Goal: Information Seeking & Learning: Learn about a topic

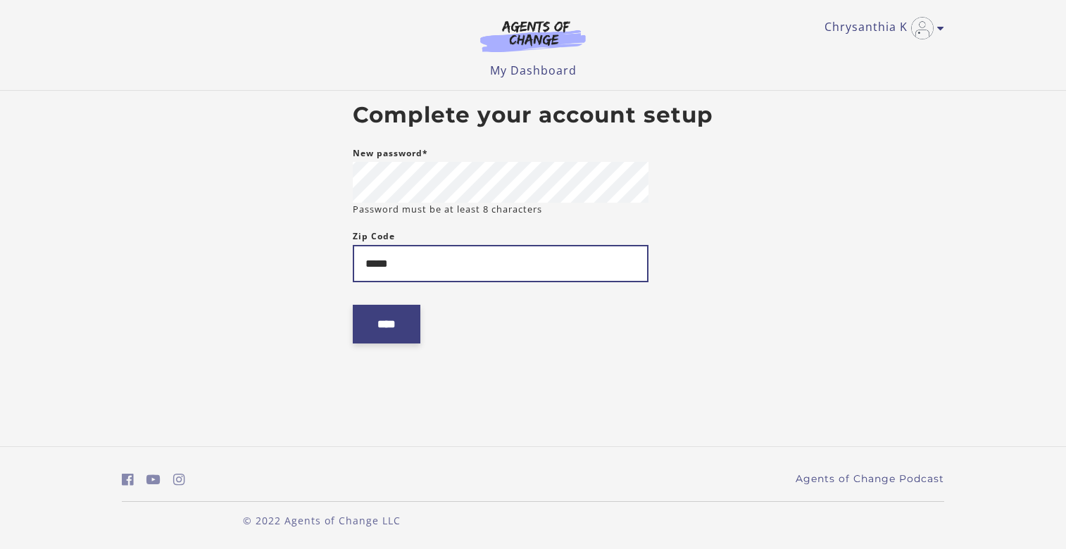
type input "*****"
click at [389, 321] on input "****" at bounding box center [387, 324] width 68 height 39
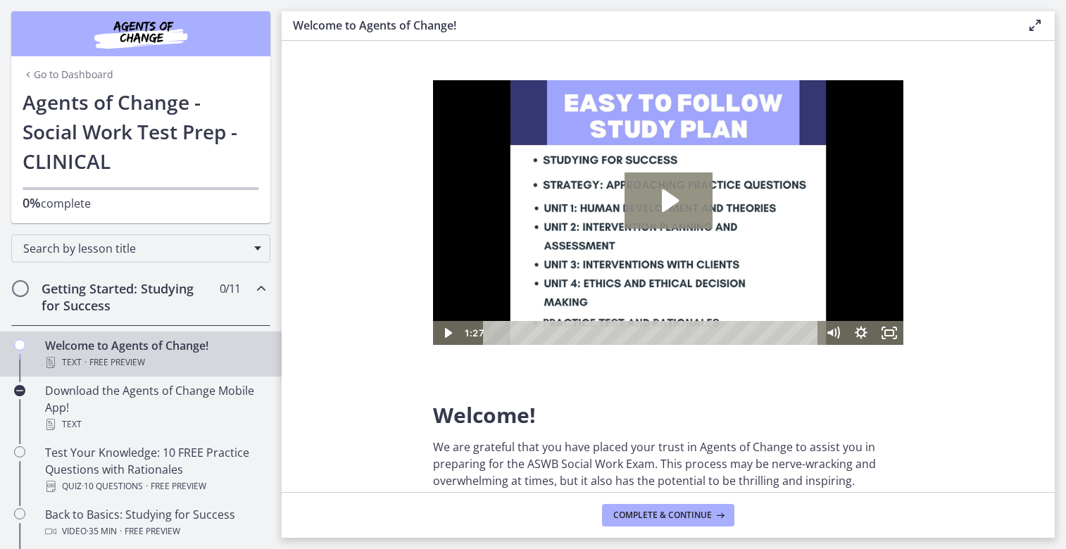
click at [672, 190] on icon "Play Video: c1o6hcmjueu5qasqsu00.mp4" at bounding box center [668, 200] width 88 height 56
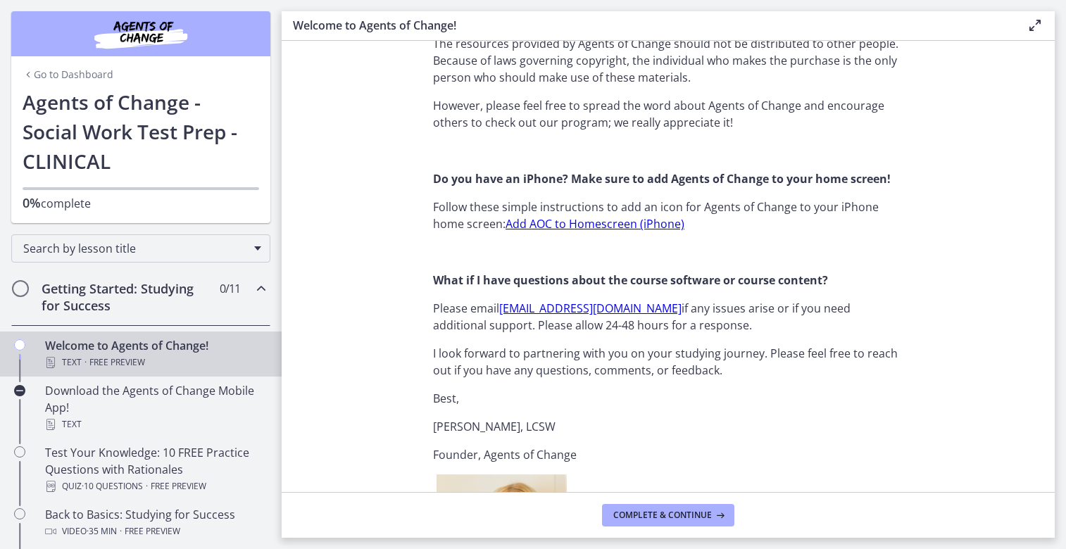
scroll to position [1320, 0]
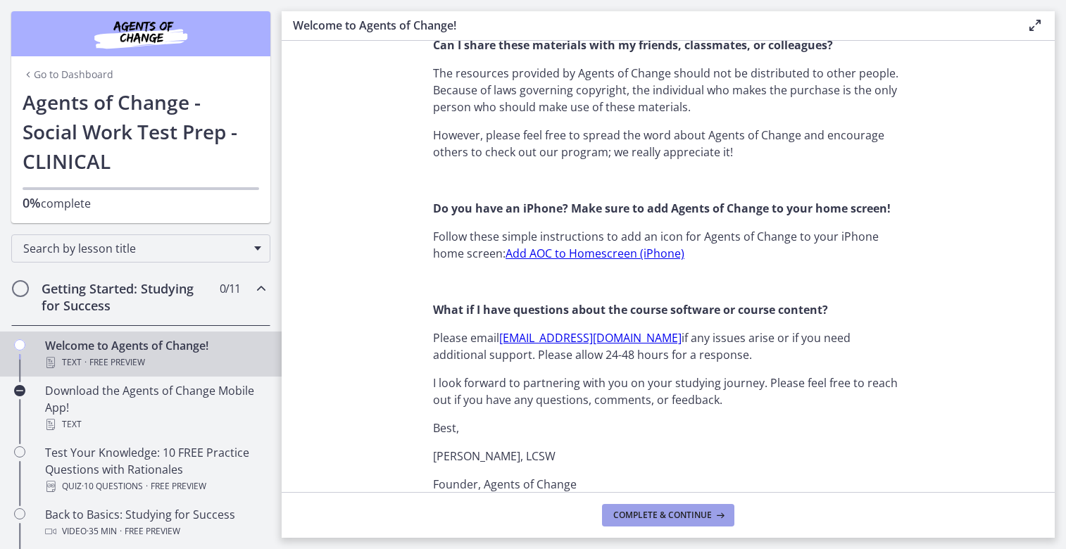
click at [658, 511] on span "Complete & continue" at bounding box center [662, 515] width 99 height 11
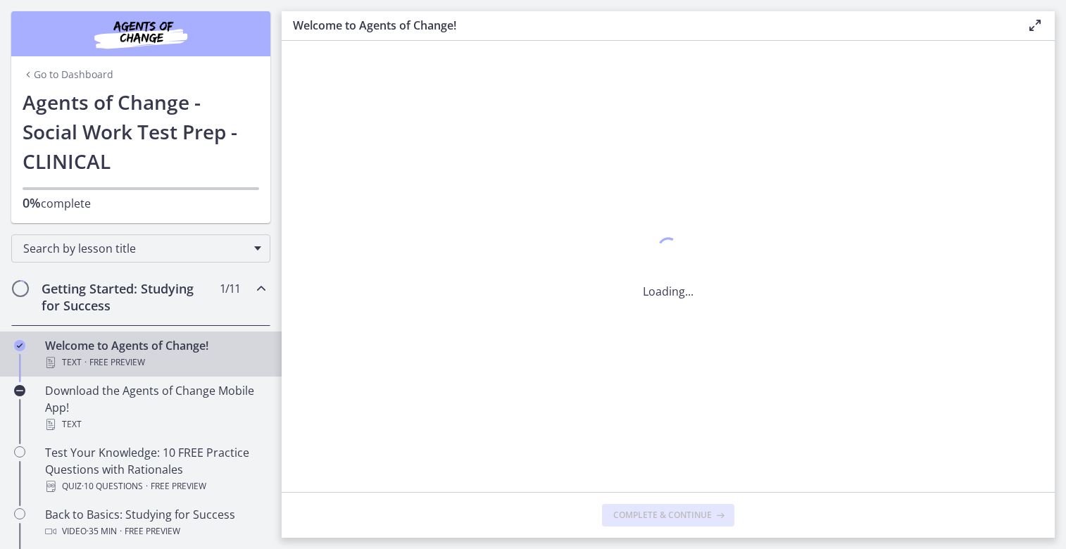
scroll to position [0, 0]
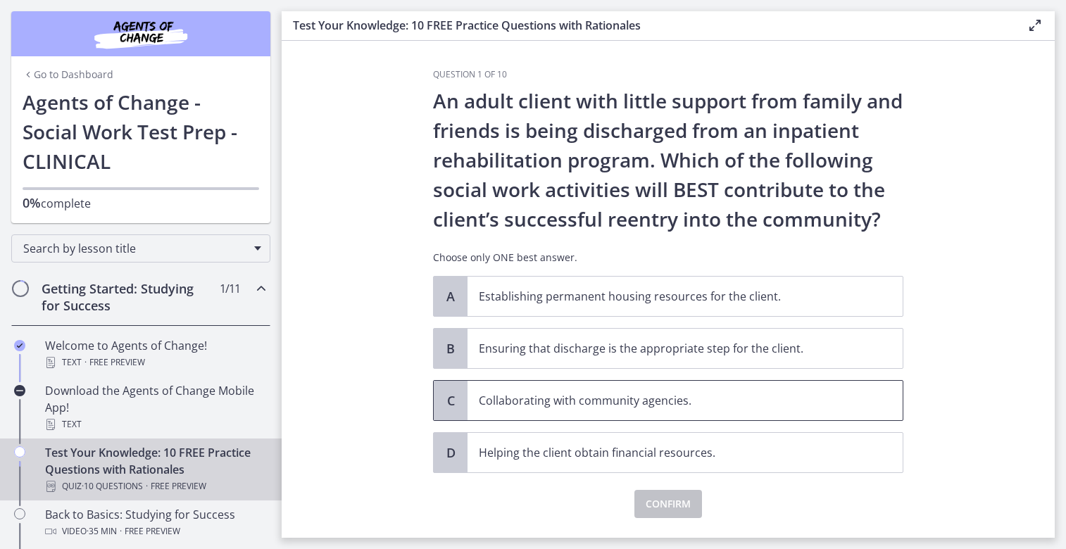
click at [580, 413] on span "Collaborating with community agencies." at bounding box center [684, 400] width 435 height 39
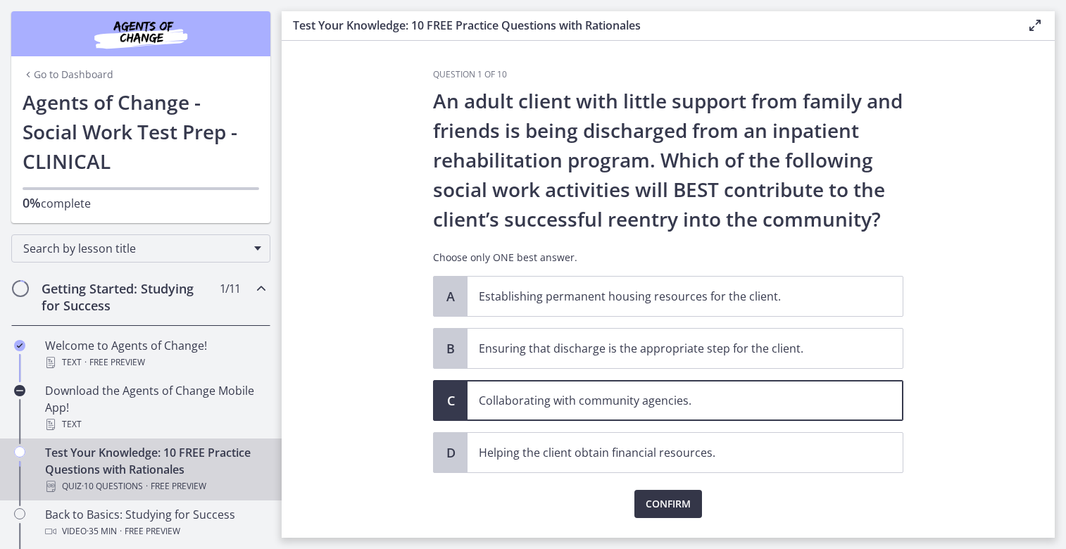
click at [676, 503] on span "Confirm" at bounding box center [668, 504] width 45 height 17
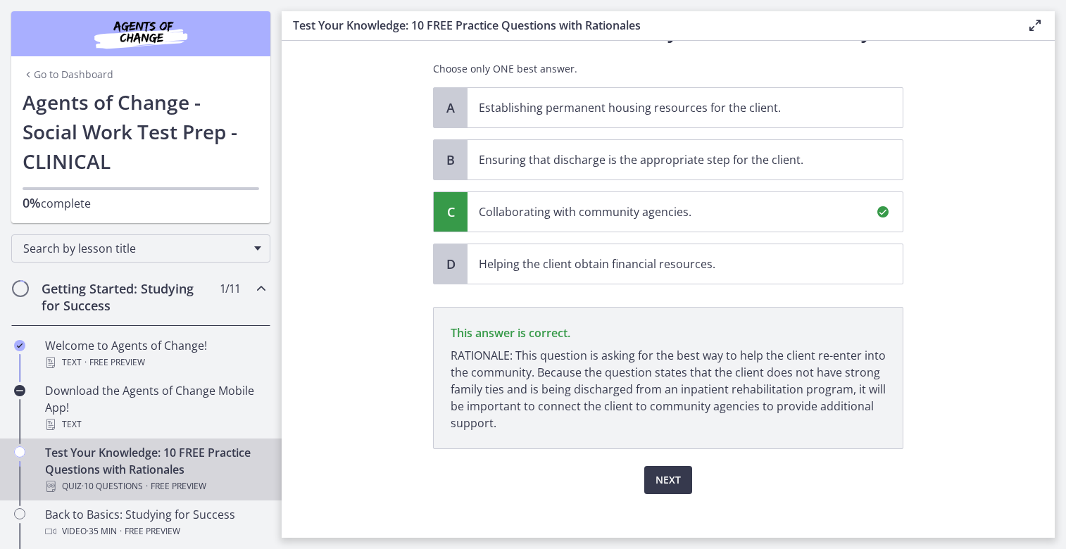
scroll to position [201, 0]
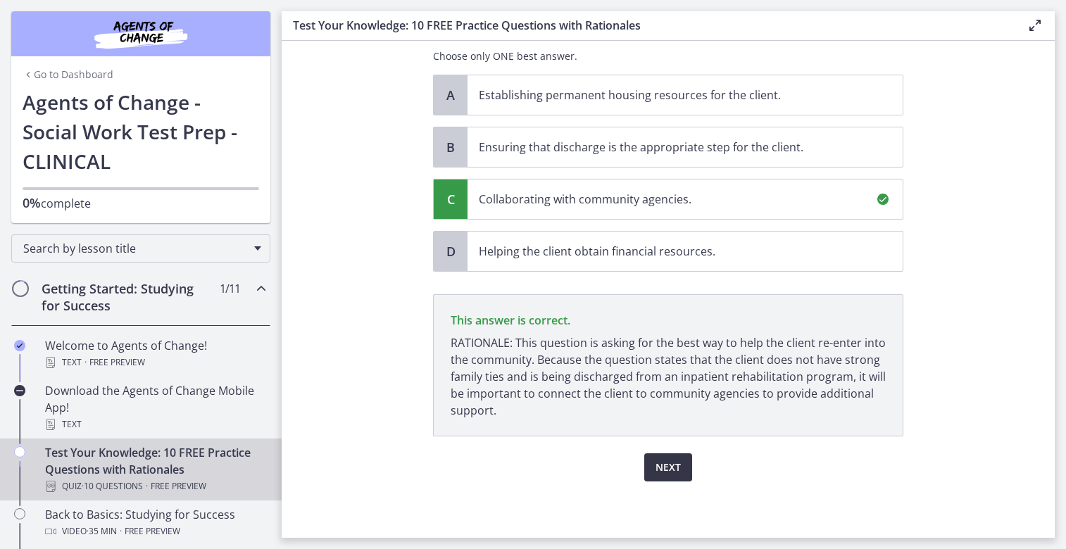
click at [672, 473] on span "Next" at bounding box center [667, 467] width 25 height 17
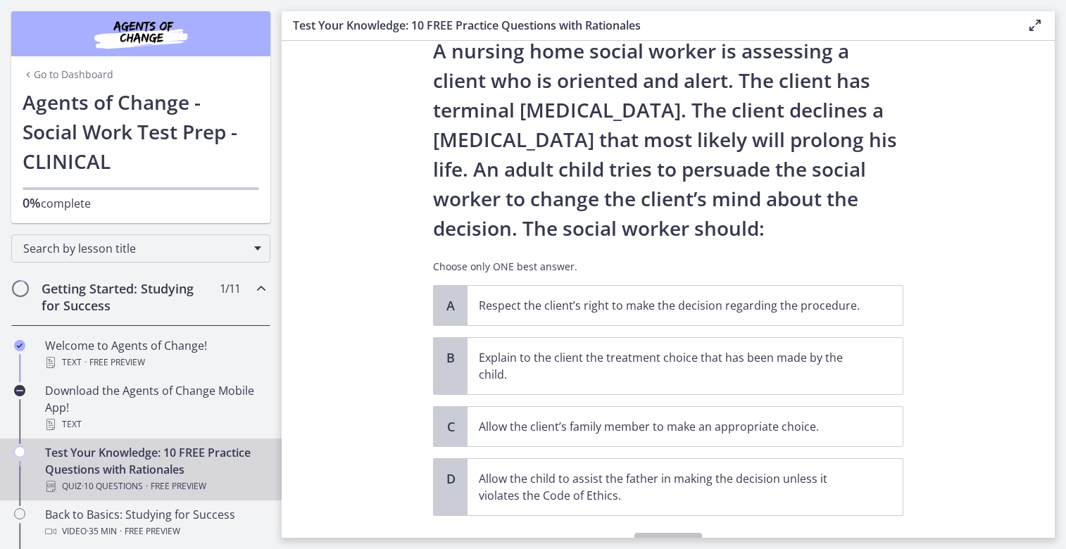
scroll to position [70, 0]
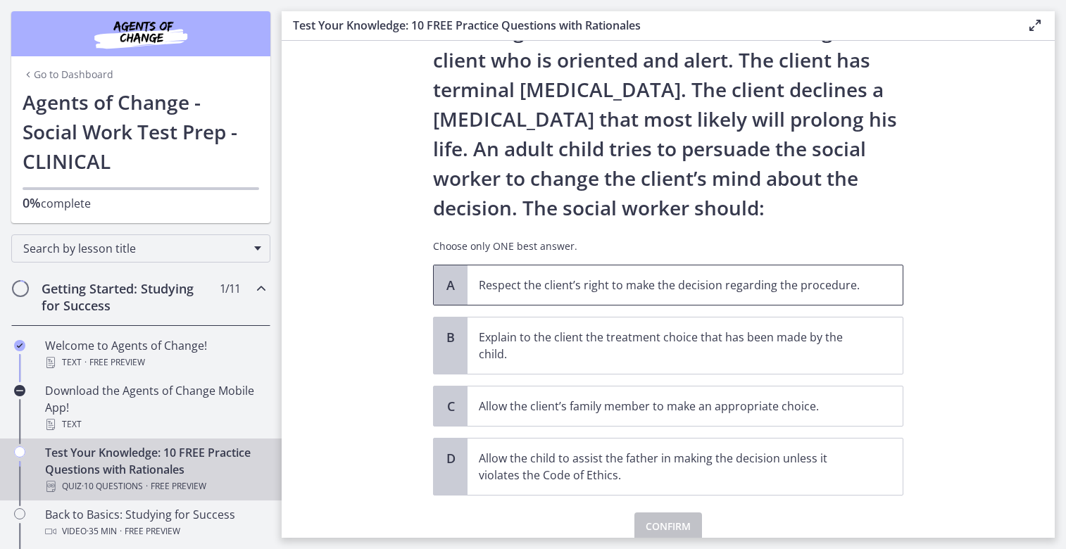
click at [587, 297] on span "Respect the client’s right to make the decision regarding the procedure." at bounding box center [684, 284] width 435 height 39
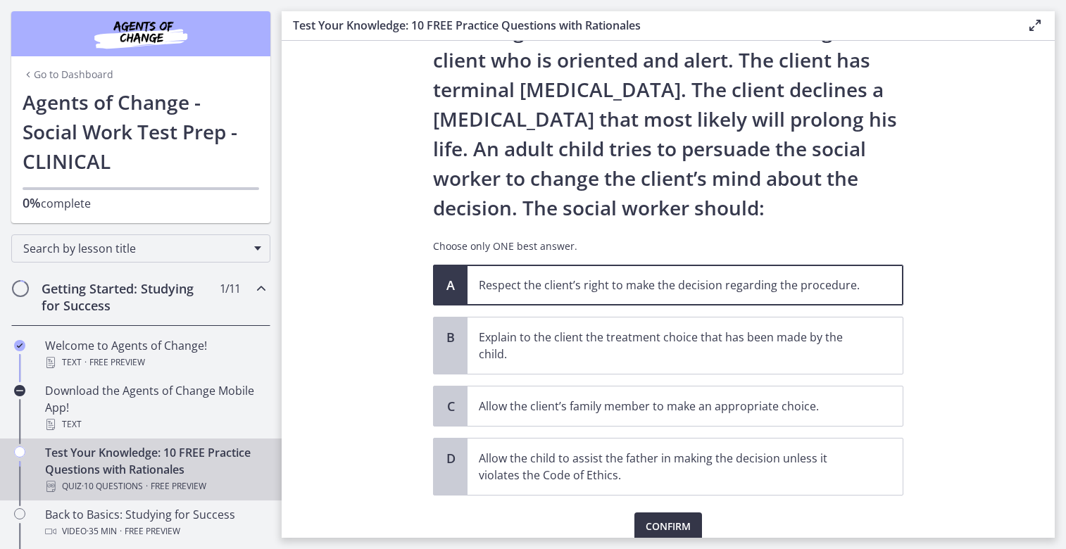
click at [660, 524] on span "Confirm" at bounding box center [668, 526] width 45 height 17
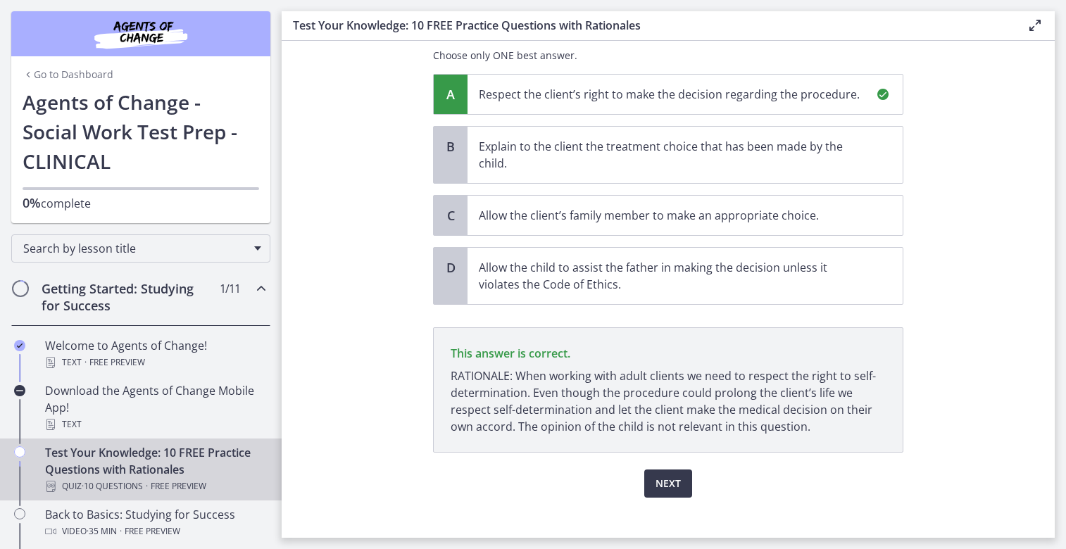
scroll to position [277, 0]
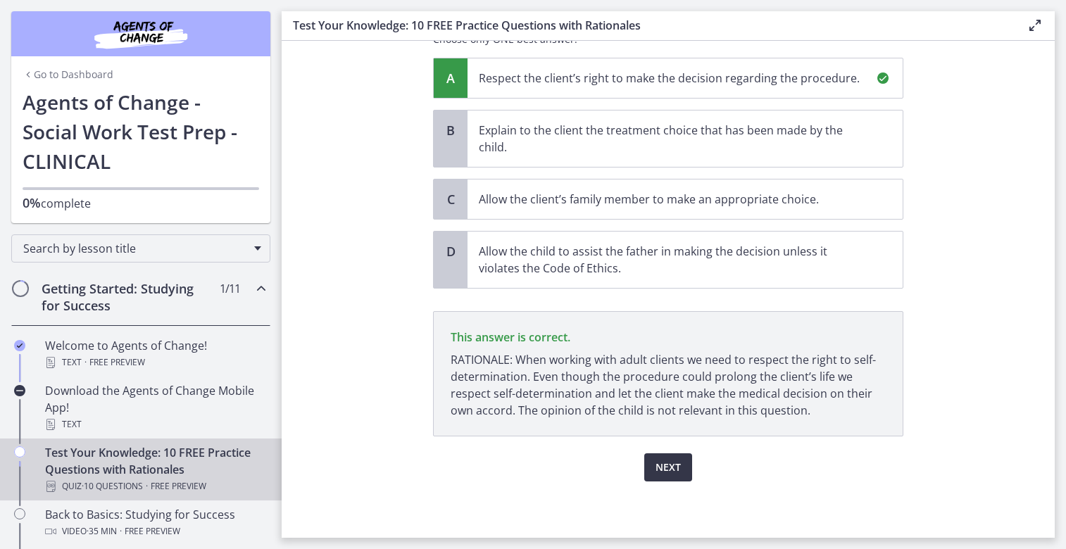
click at [667, 470] on span "Next" at bounding box center [667, 467] width 25 height 17
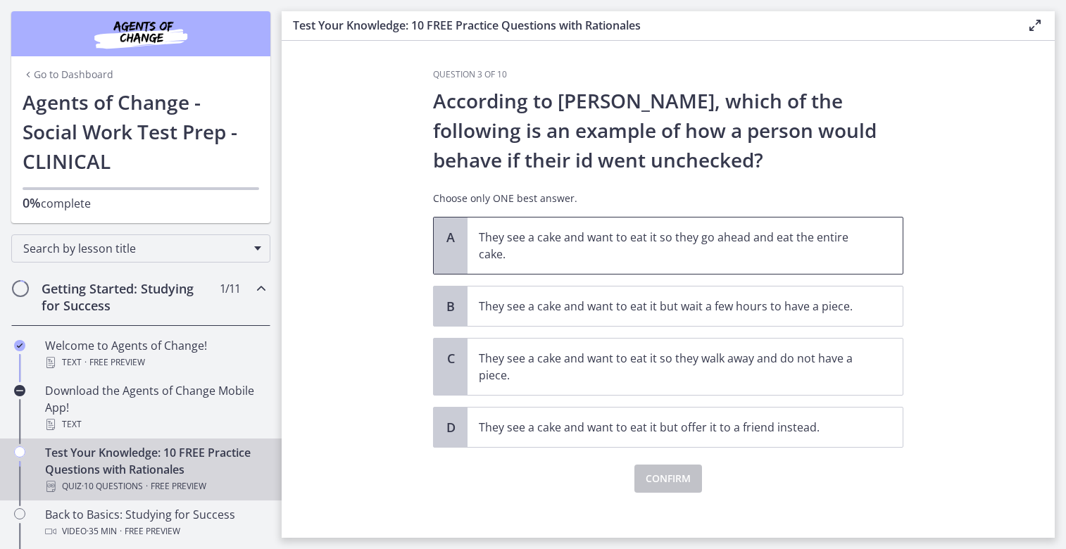
click at [564, 257] on p "They see a cake and want to eat it so they go ahead and eat the entire cake." at bounding box center [671, 246] width 384 height 34
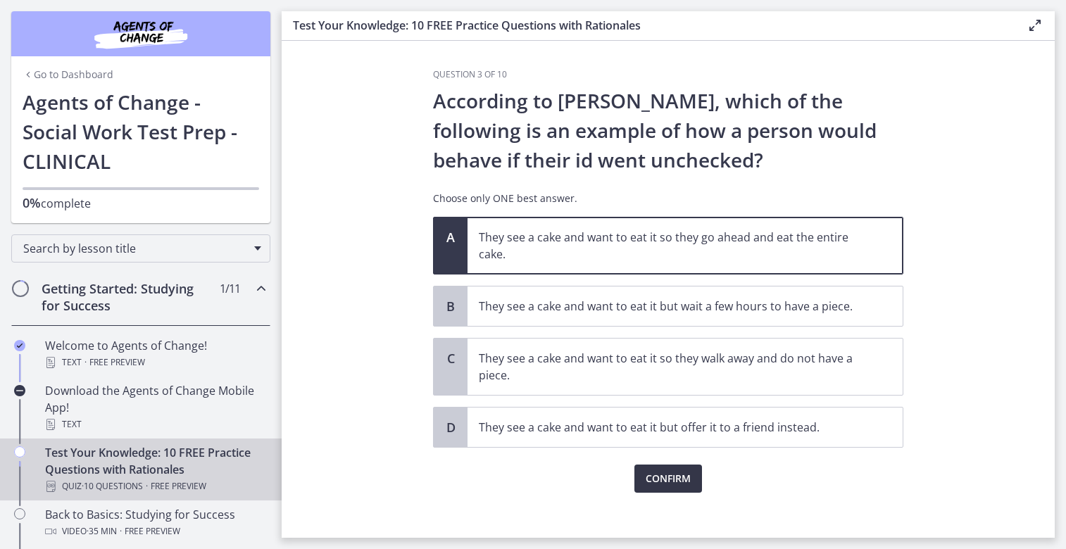
click at [652, 479] on span "Confirm" at bounding box center [668, 478] width 45 height 17
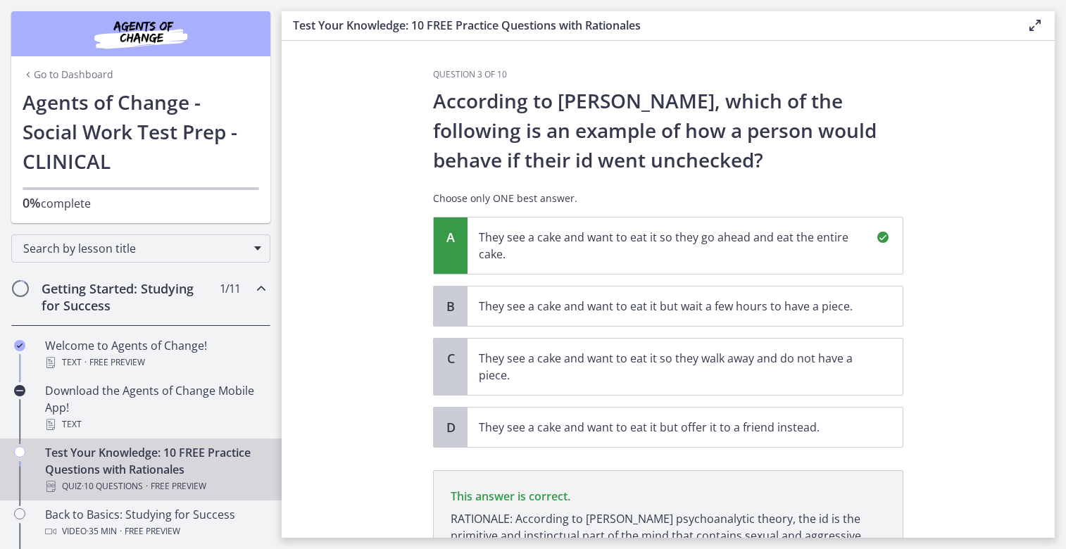
scroll to position [159, 0]
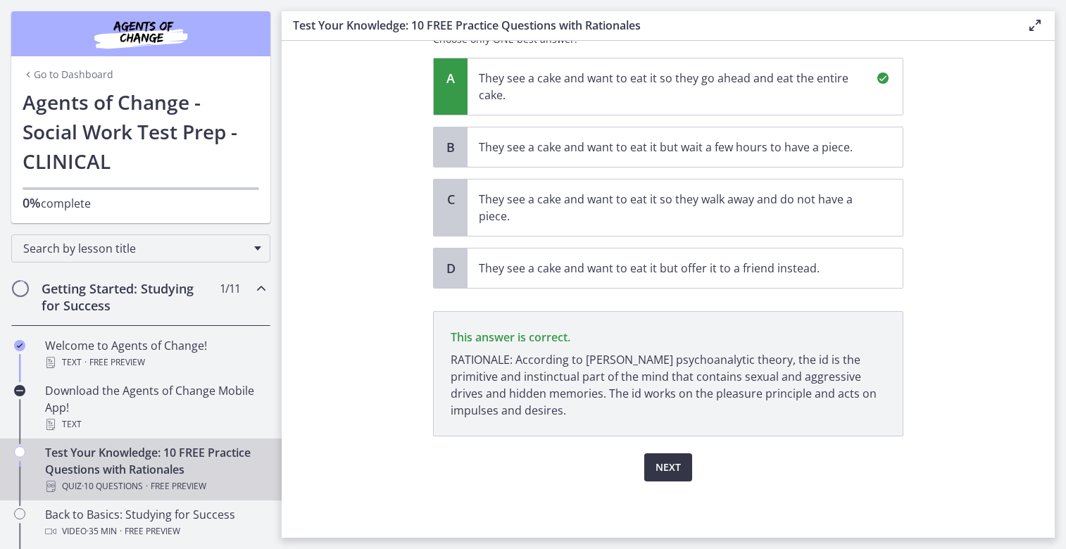
click at [668, 471] on span "Next" at bounding box center [667, 467] width 25 height 17
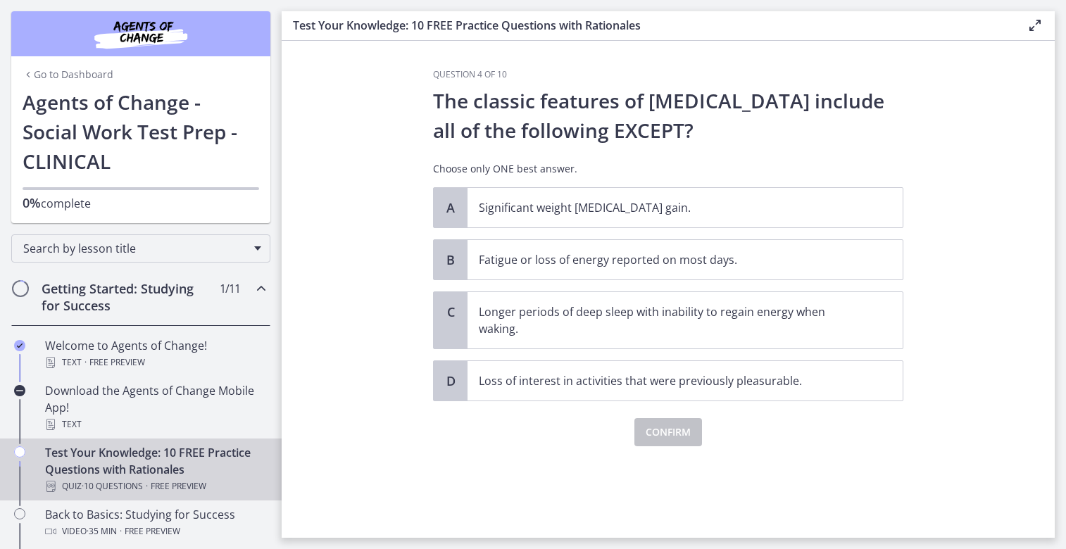
scroll to position [0, 0]
click at [625, 339] on span "Longer periods of deep sleep with inability to regain energy when waking." at bounding box center [684, 320] width 435 height 56
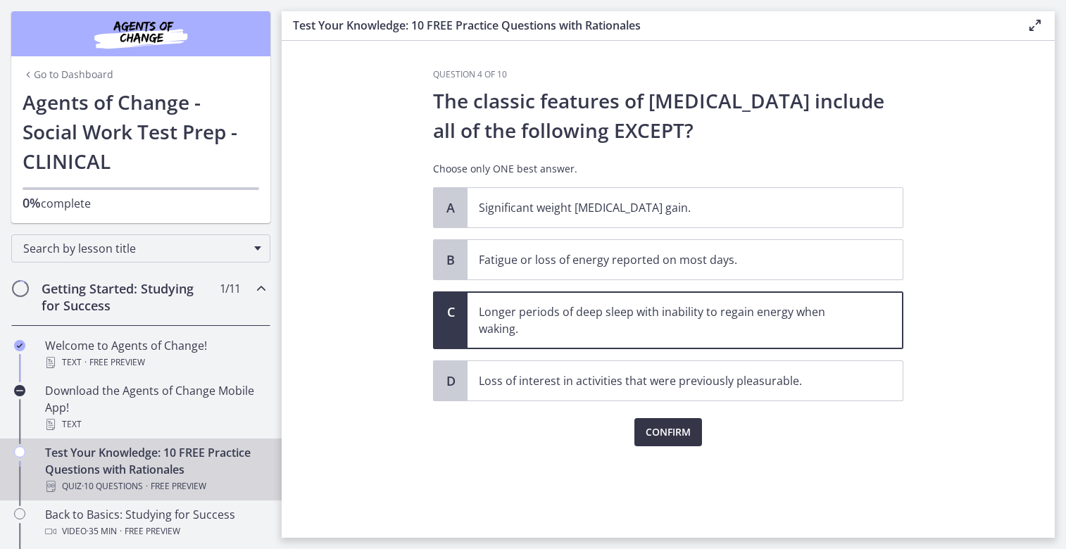
click at [674, 428] on span "Confirm" at bounding box center [668, 432] width 45 height 17
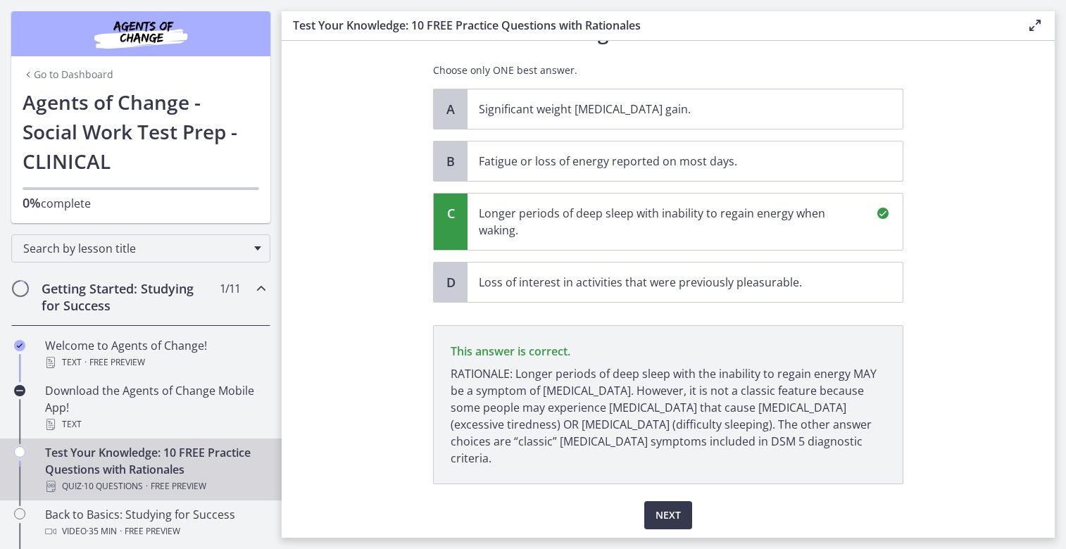
scroll to position [130, 0]
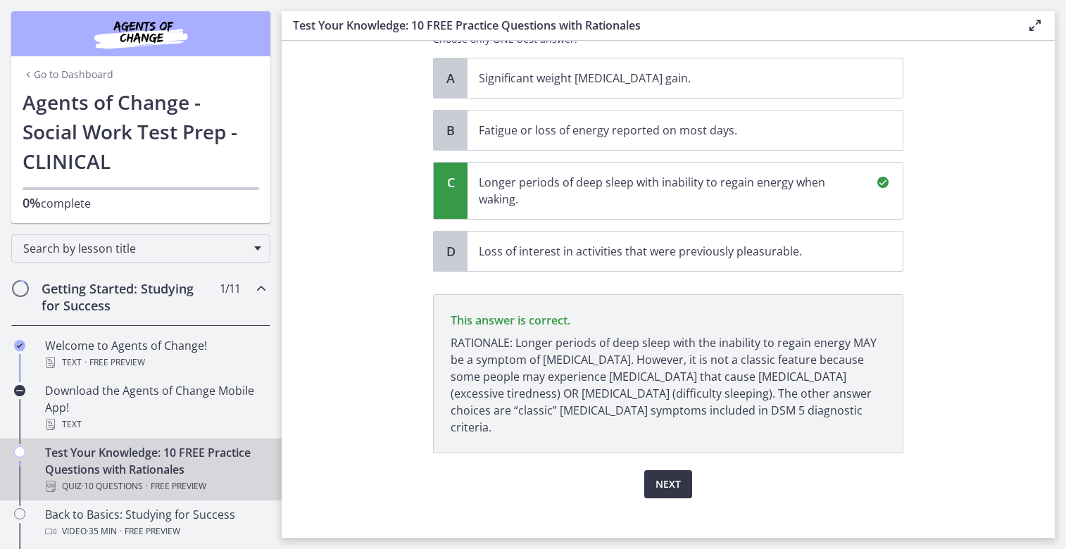
click at [655, 476] on span "Next" at bounding box center [667, 484] width 25 height 17
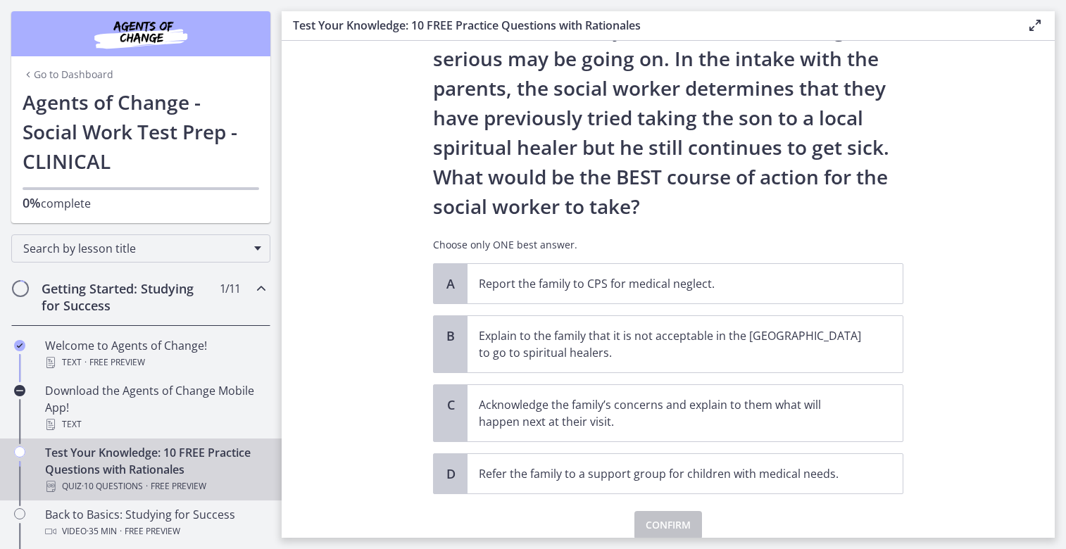
scroll to position [211, 0]
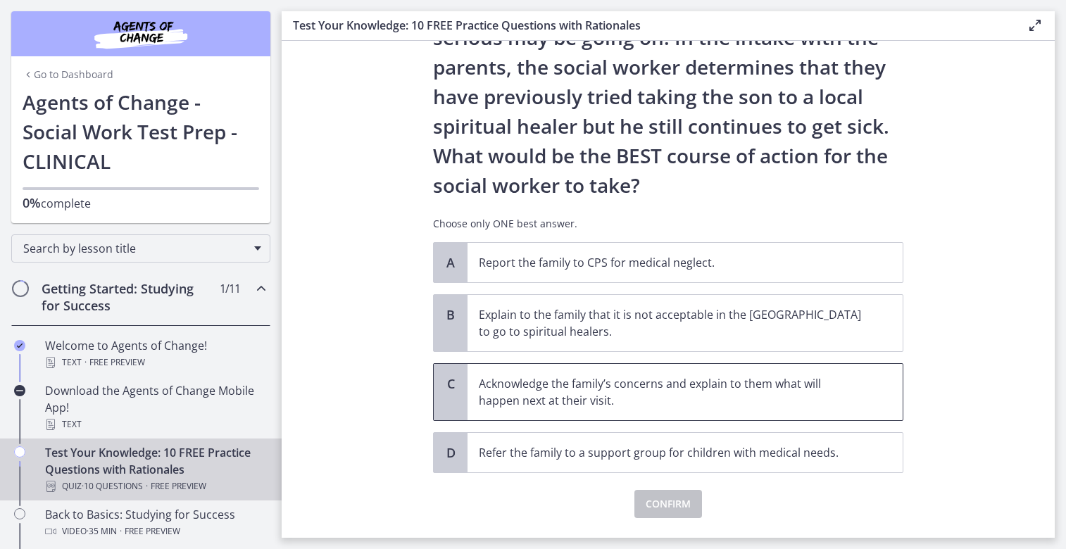
click at [659, 375] on p "Acknowledge the family’s concerns and explain to them what will happen next at …" at bounding box center [671, 392] width 384 height 34
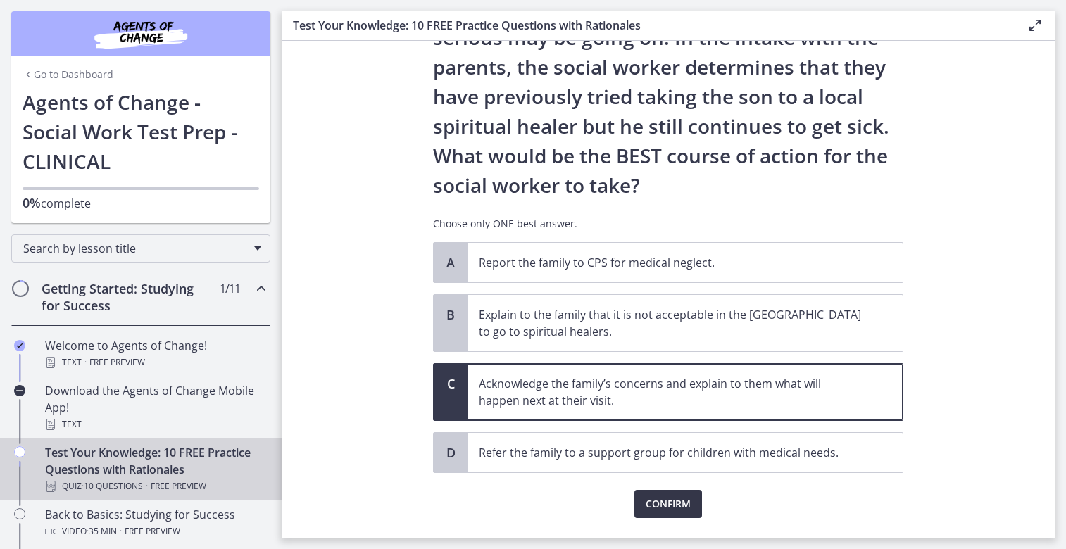
click at [674, 508] on span "Confirm" at bounding box center [668, 504] width 45 height 17
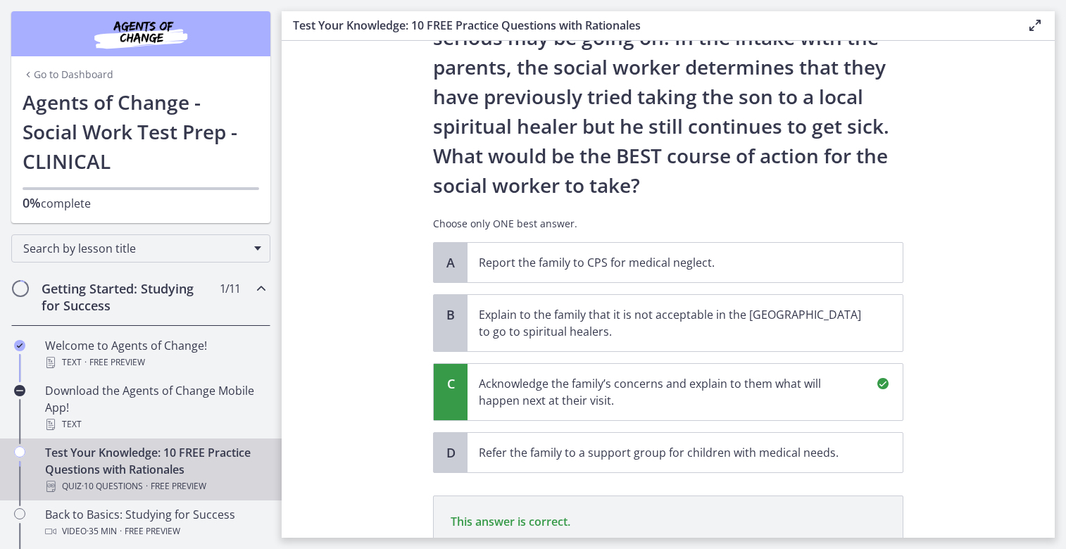
scroll to position [413, 0]
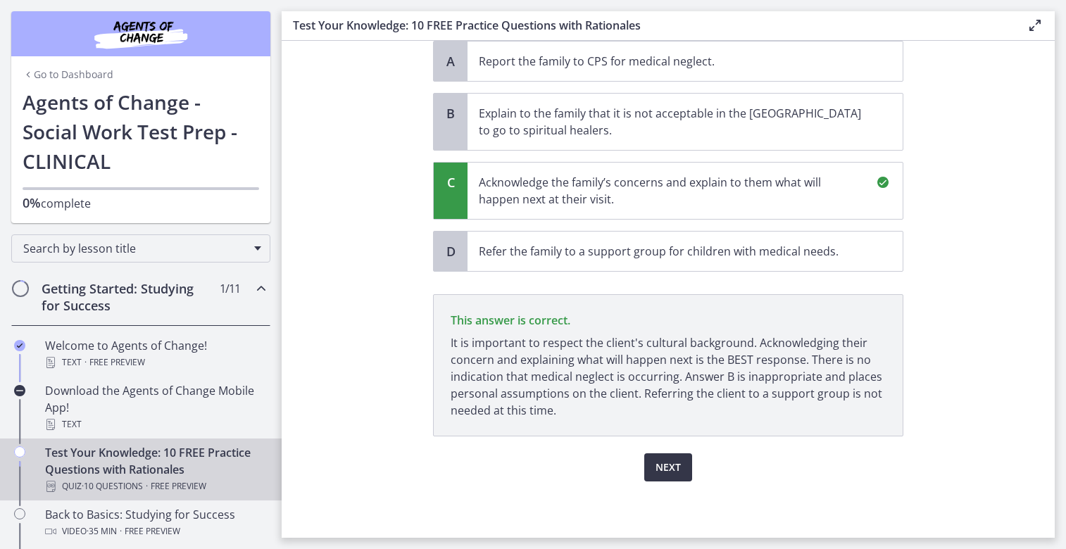
click at [672, 463] on span "Next" at bounding box center [667, 467] width 25 height 17
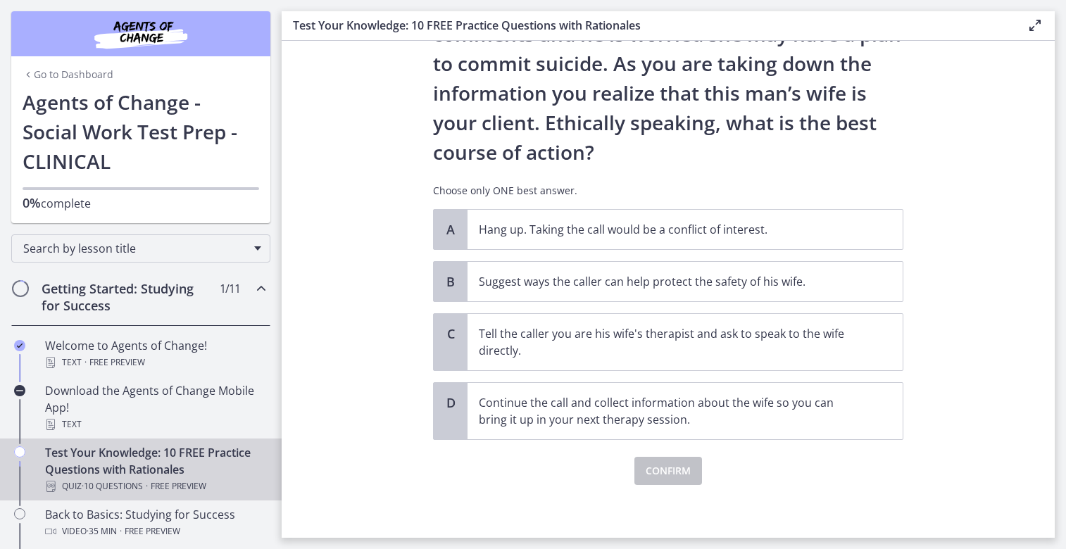
scroll to position [159, 0]
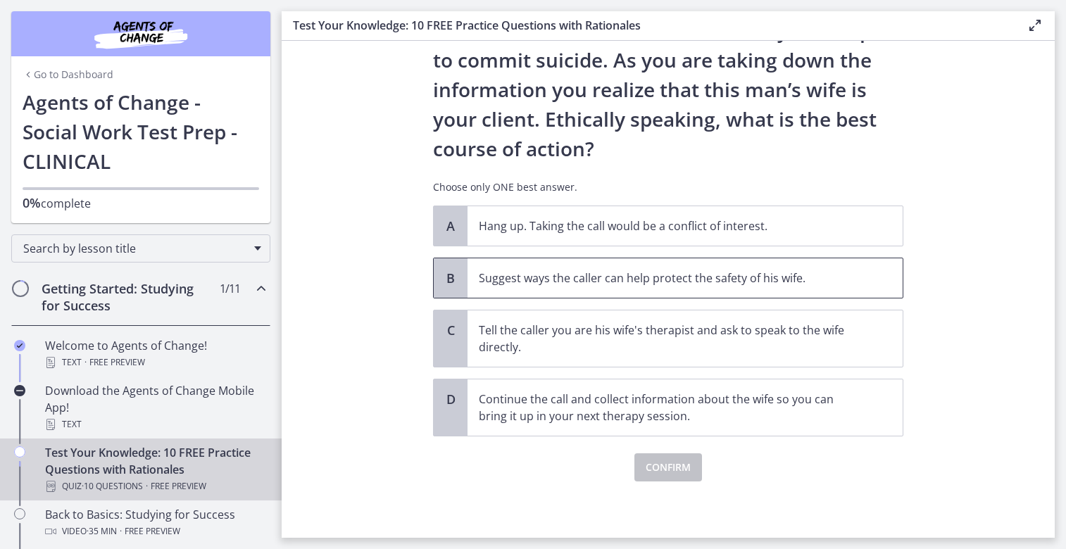
click at [864, 272] on span "Suggest ways the caller can help protect the safety of his wife." at bounding box center [684, 277] width 435 height 39
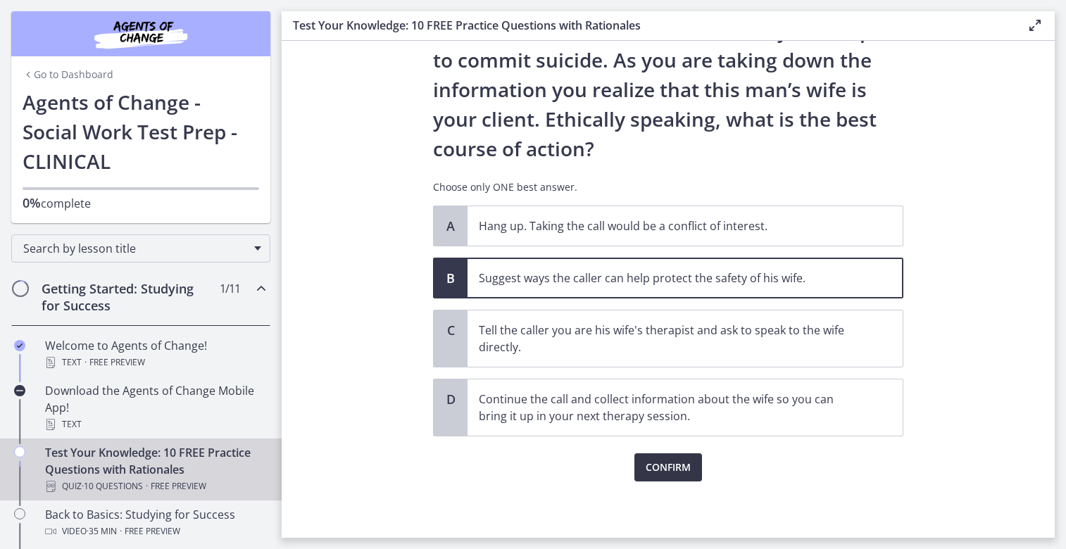
click at [687, 467] on button "Confirm" at bounding box center [668, 467] width 68 height 28
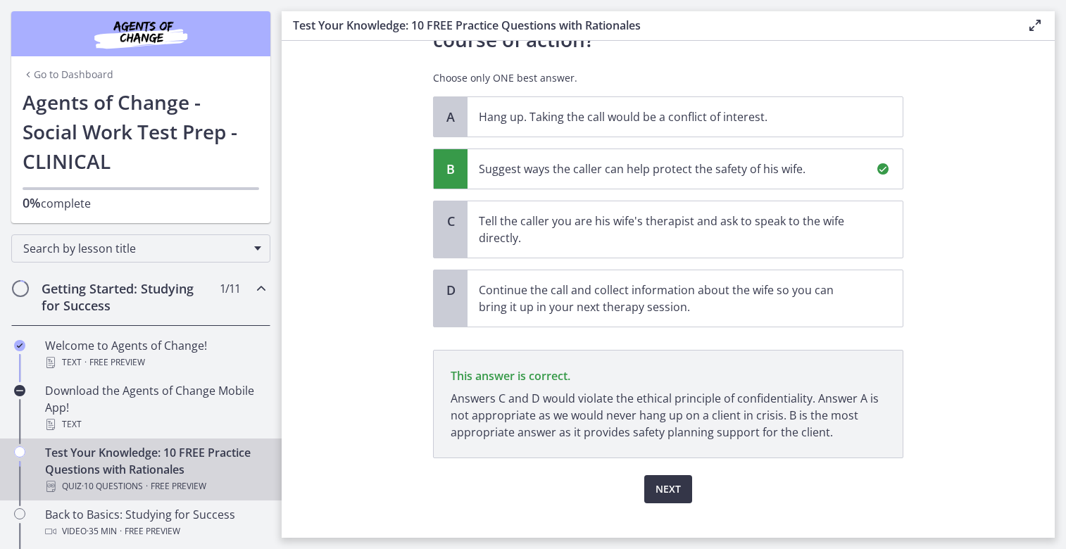
scroll to position [290, 0]
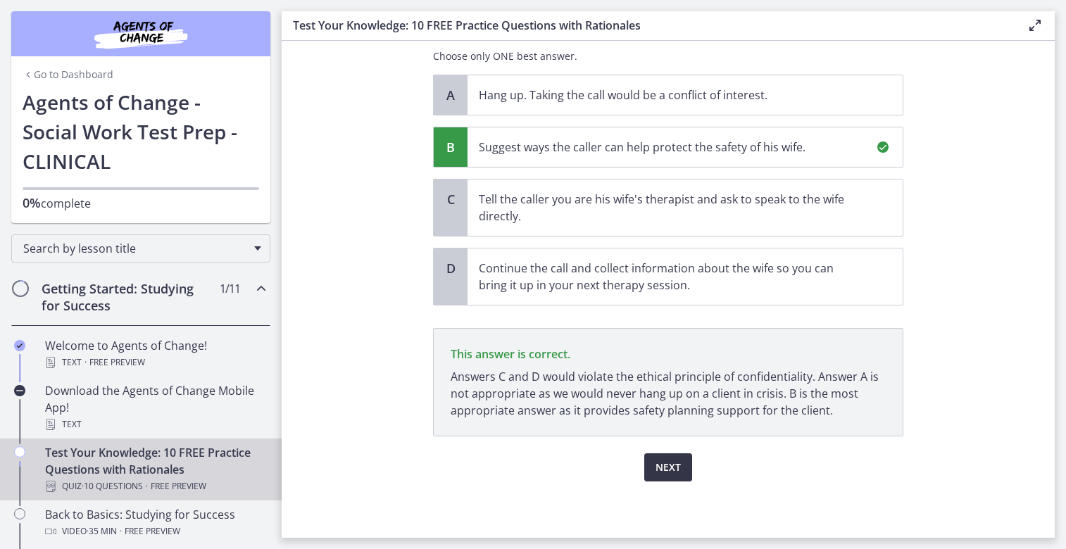
click at [663, 463] on span "Next" at bounding box center [667, 467] width 25 height 17
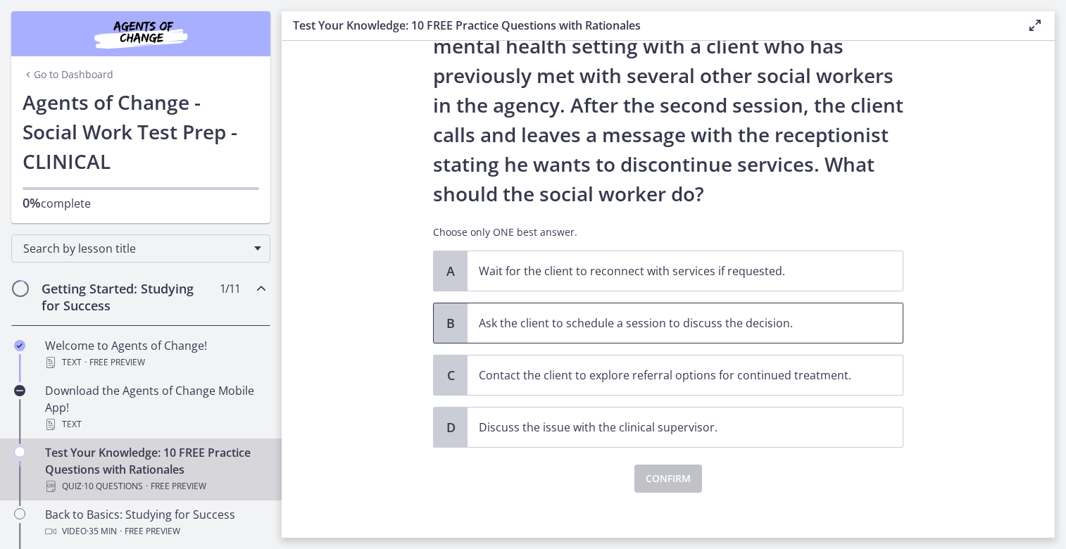
scroll to position [96, 0]
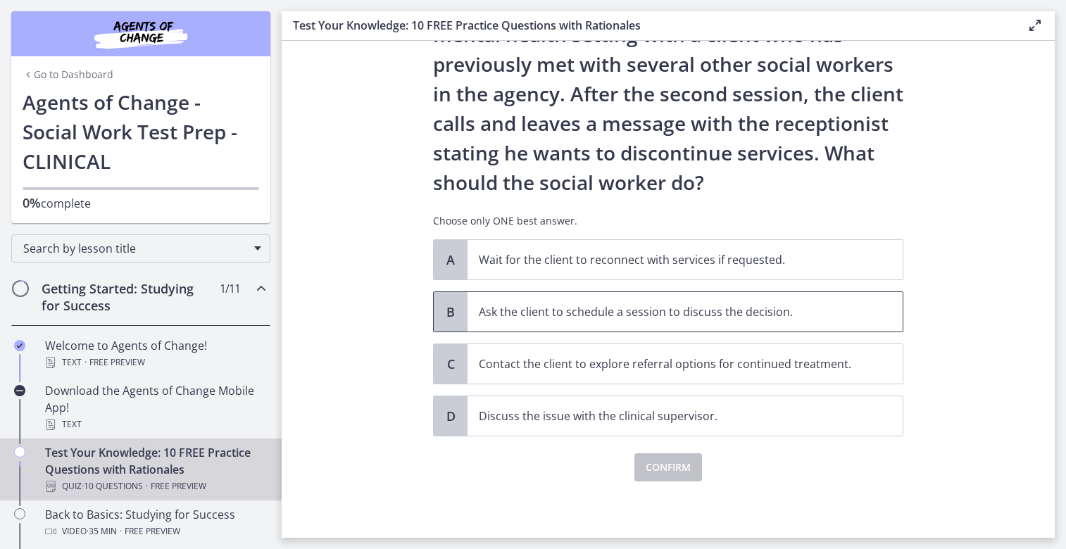
click at [841, 327] on span "Ask the client to schedule a session to discuss the decision." at bounding box center [684, 311] width 435 height 39
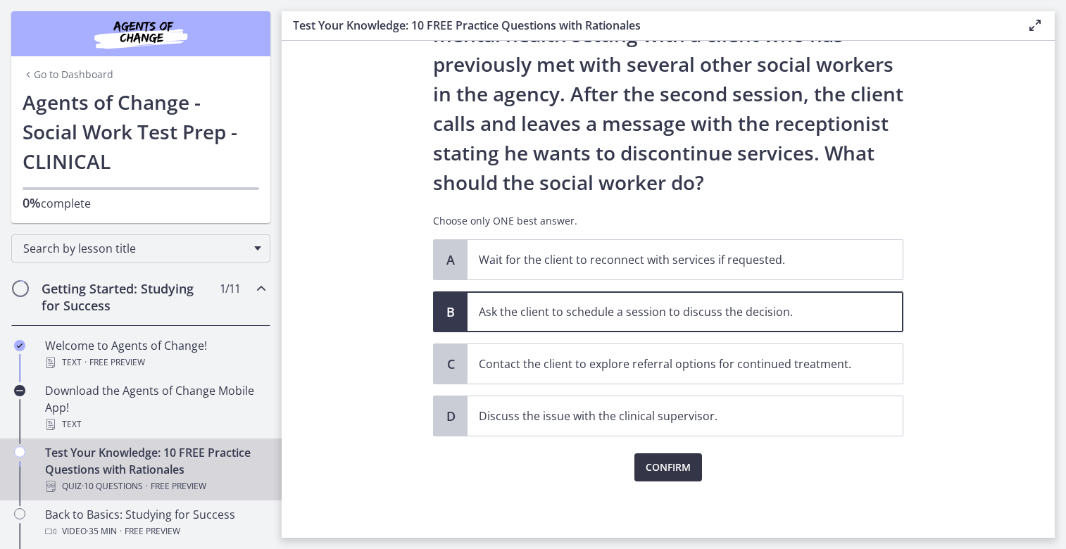
click at [678, 469] on span "Confirm" at bounding box center [668, 467] width 45 height 17
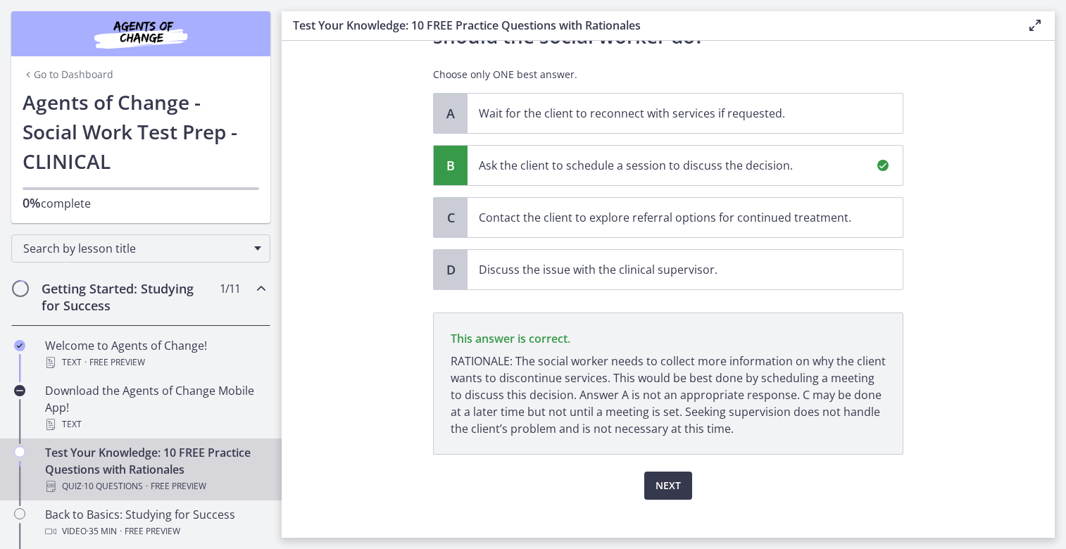
scroll to position [260, 0]
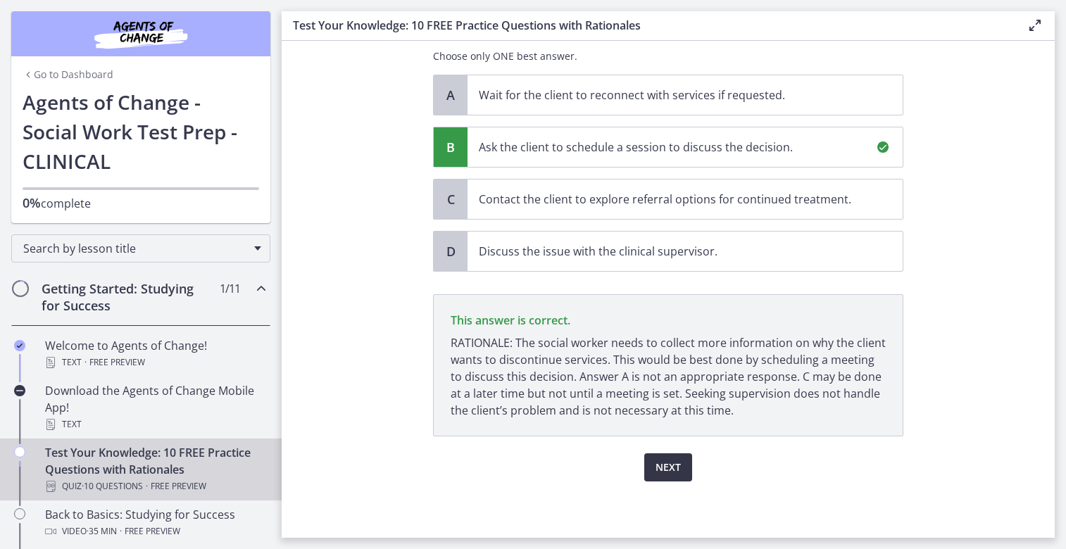
click at [676, 460] on button "Next" at bounding box center [668, 467] width 48 height 28
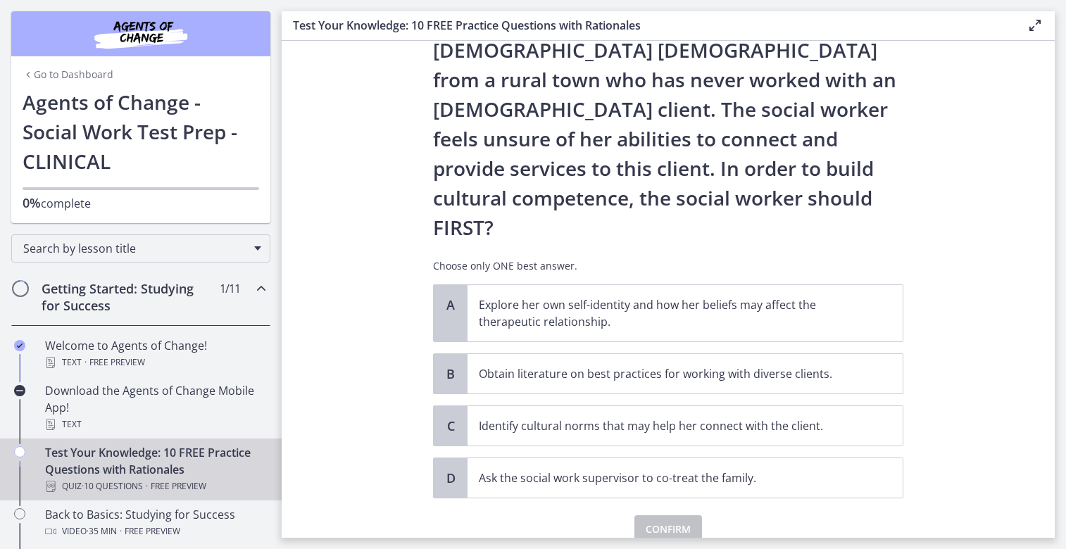
scroll to position [172, 0]
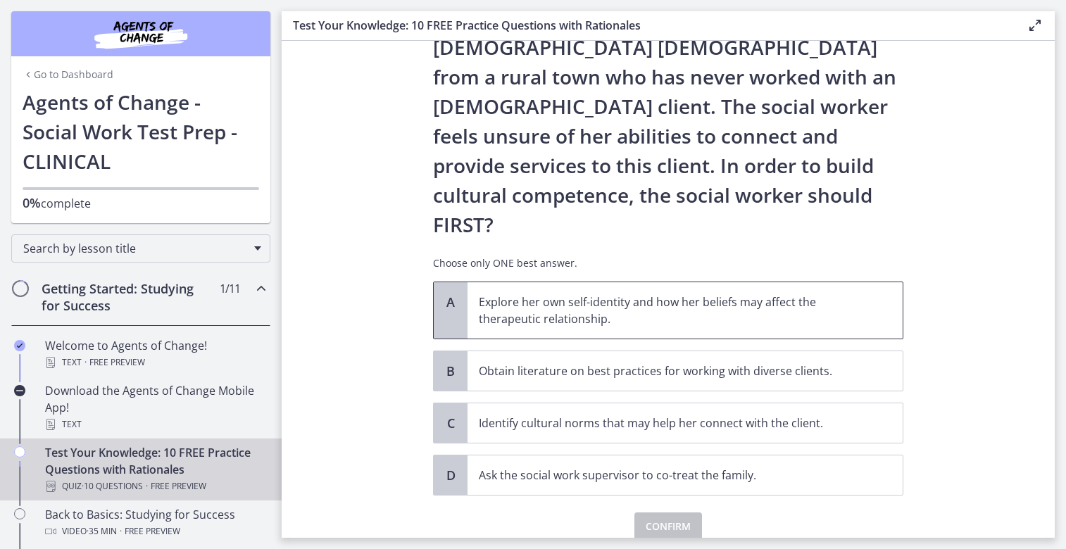
click at [698, 294] on p "Explore her own self-identity and how her beliefs may affect the therapeutic re…" at bounding box center [671, 311] width 384 height 34
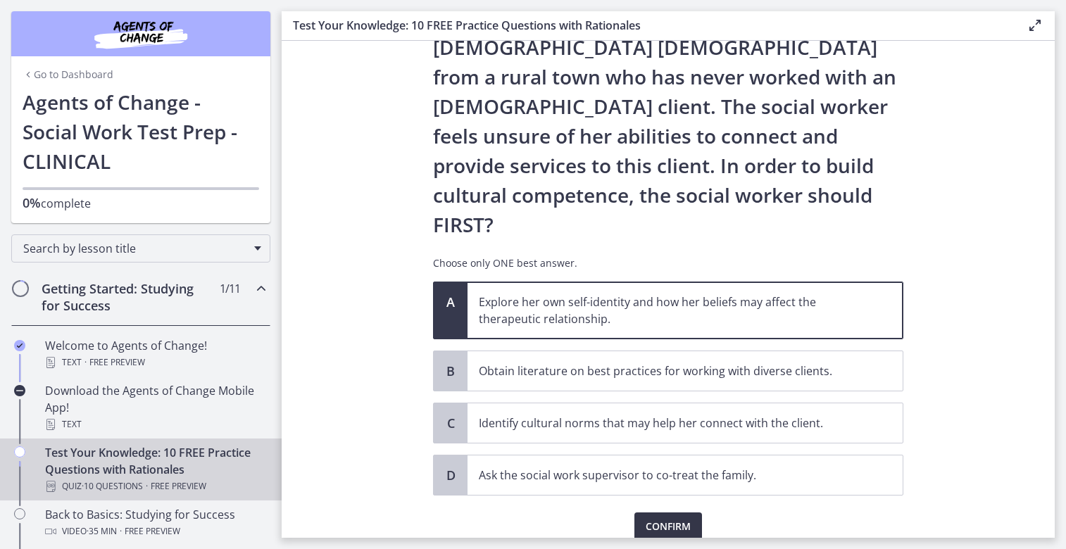
click at [670, 513] on button "Confirm" at bounding box center [668, 527] width 68 height 28
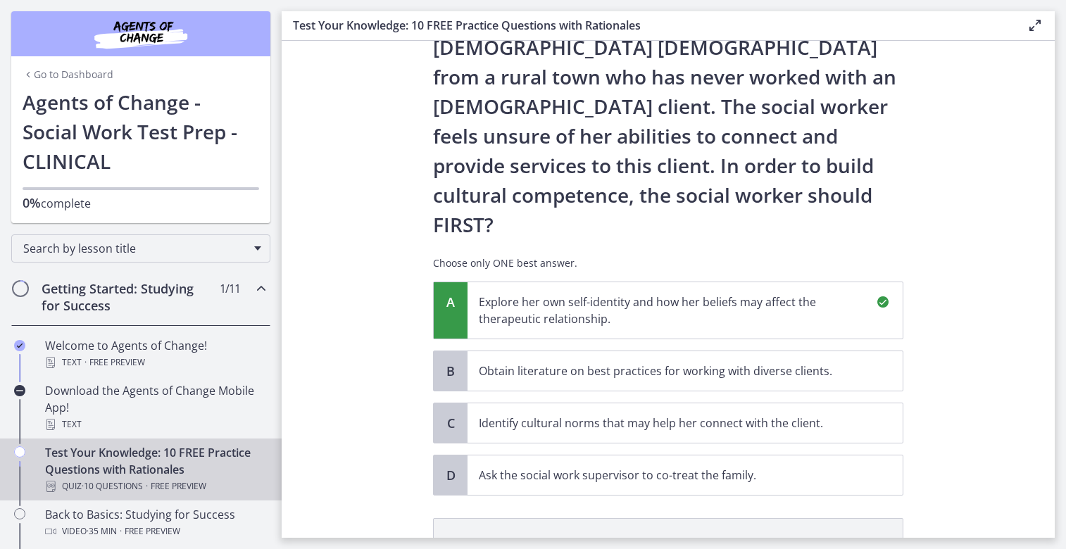
scroll to position [337, 0]
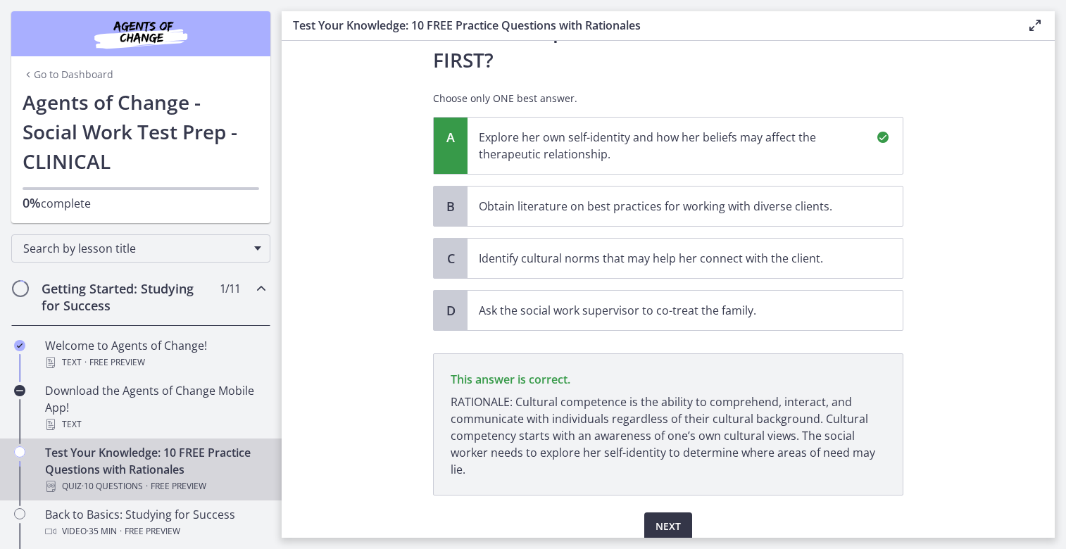
click at [658, 518] on span "Next" at bounding box center [667, 526] width 25 height 17
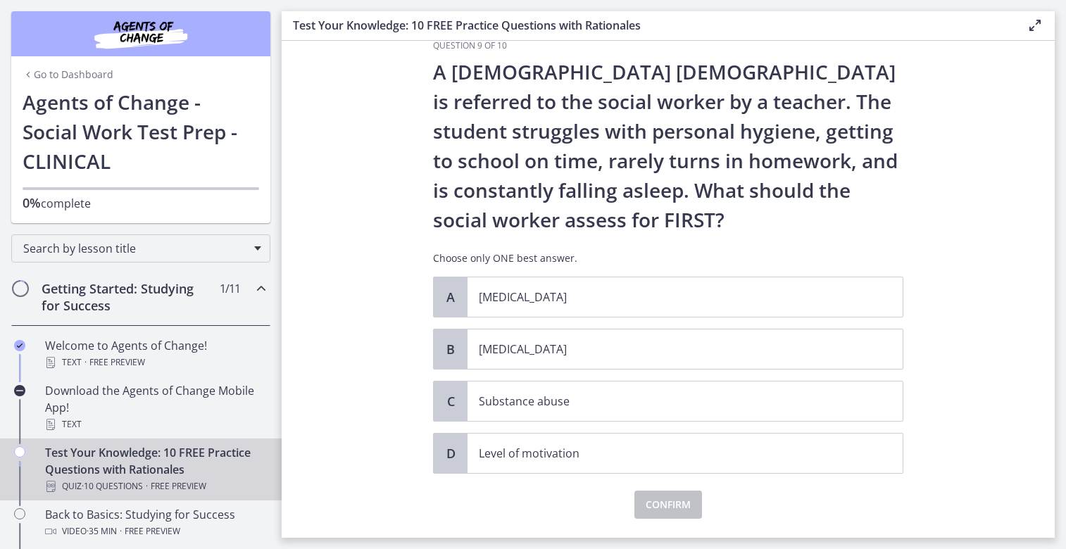
scroll to position [0, 0]
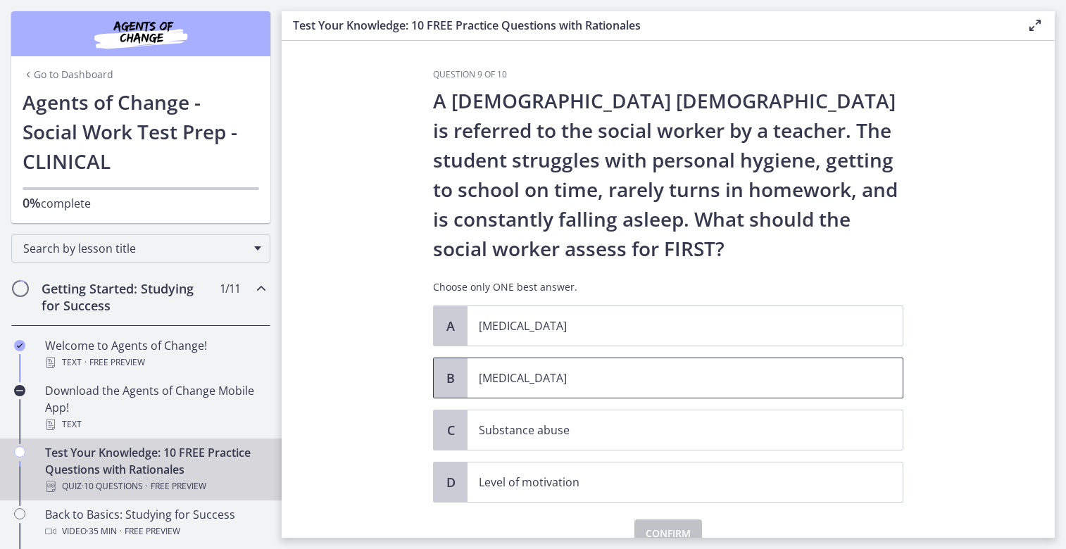
click at [546, 378] on p "[MEDICAL_DATA]" at bounding box center [671, 378] width 384 height 17
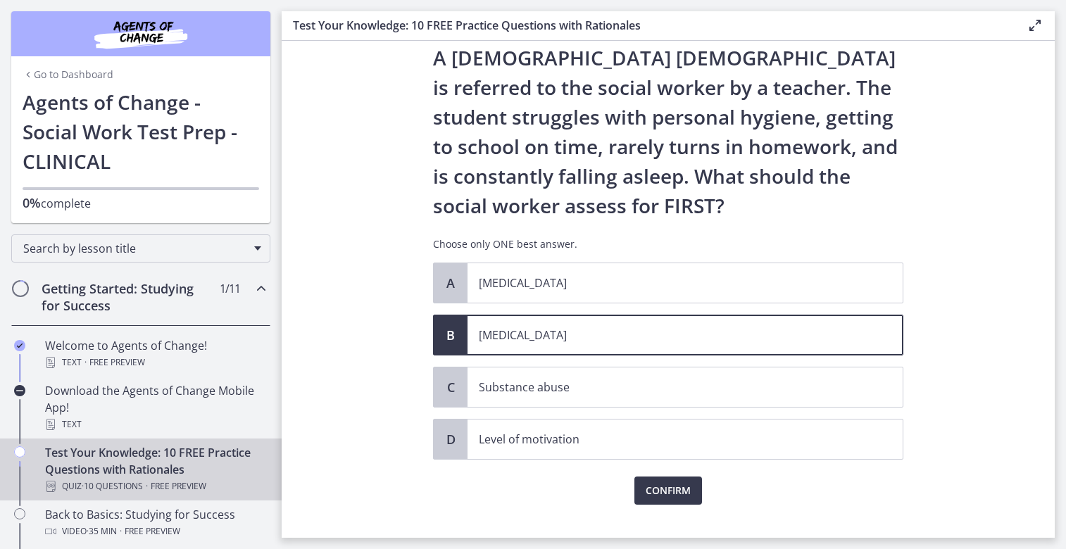
scroll to position [66, 0]
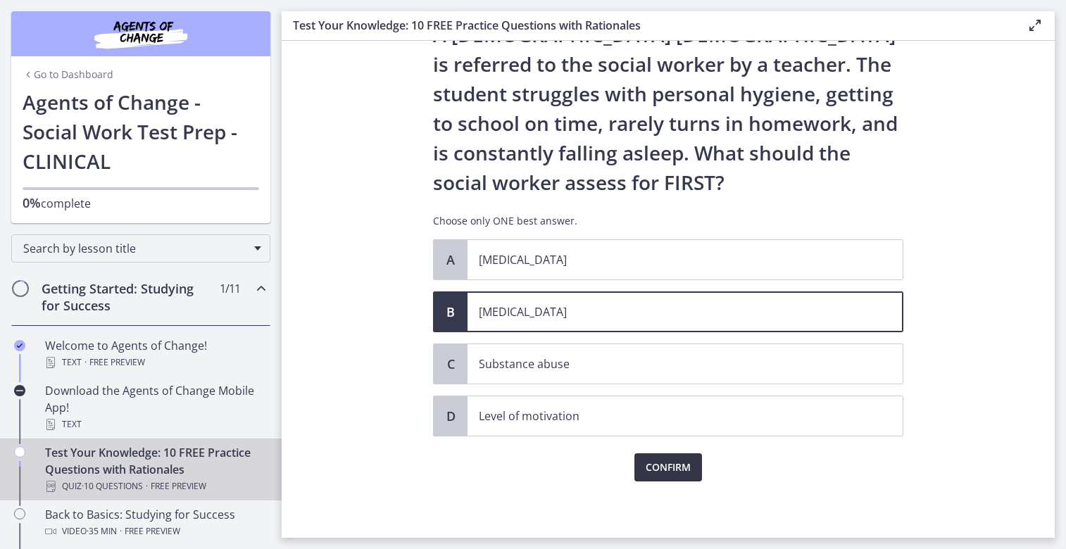
click at [667, 468] on span "Confirm" at bounding box center [668, 467] width 45 height 17
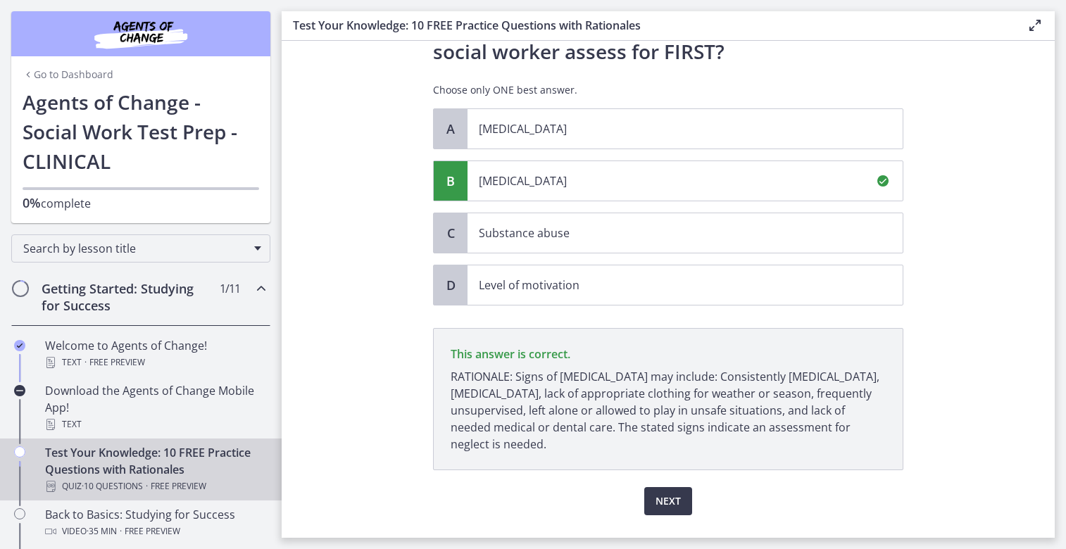
scroll to position [231, 0]
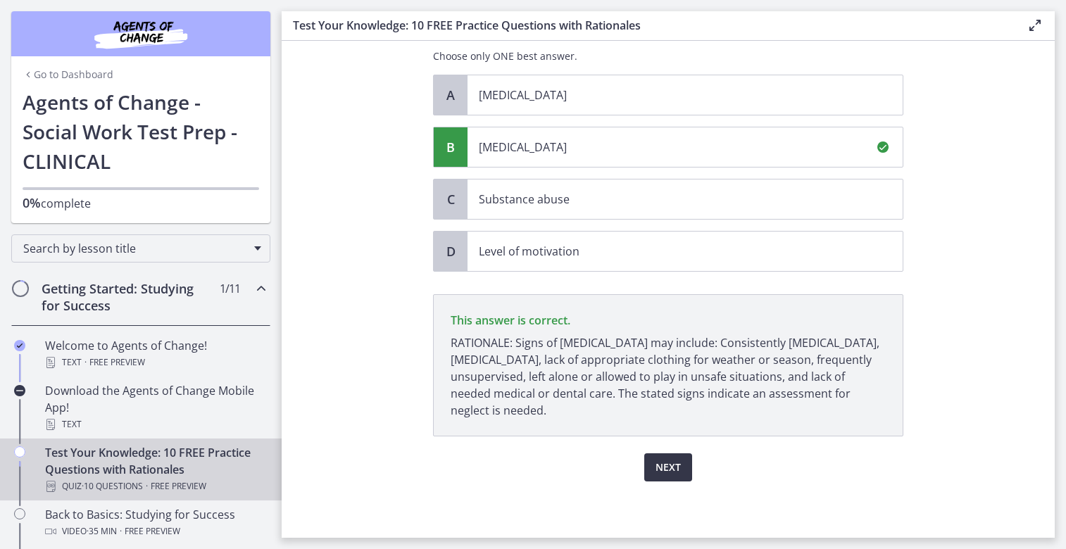
click at [661, 464] on span "Next" at bounding box center [667, 467] width 25 height 17
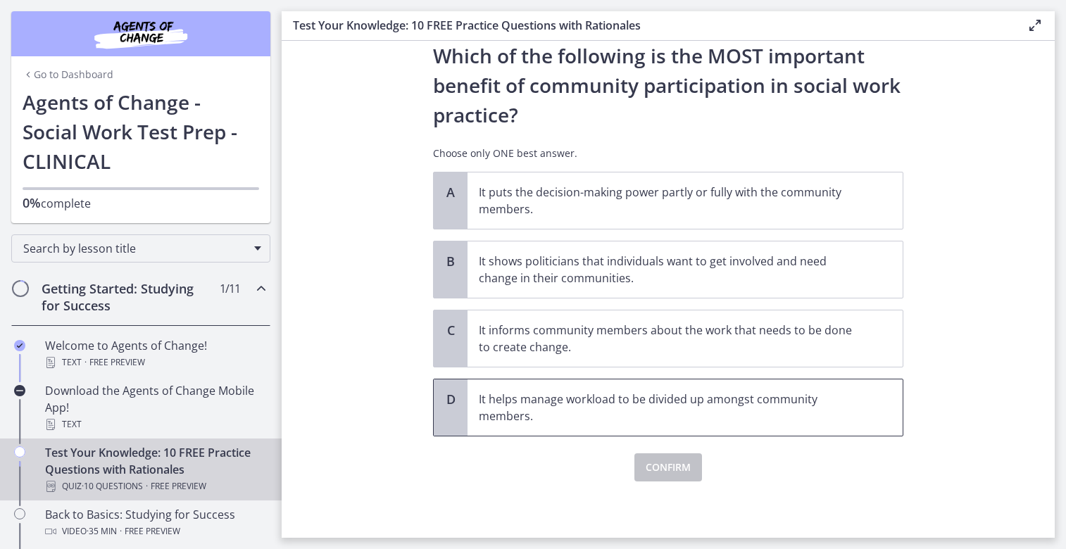
scroll to position [0, 0]
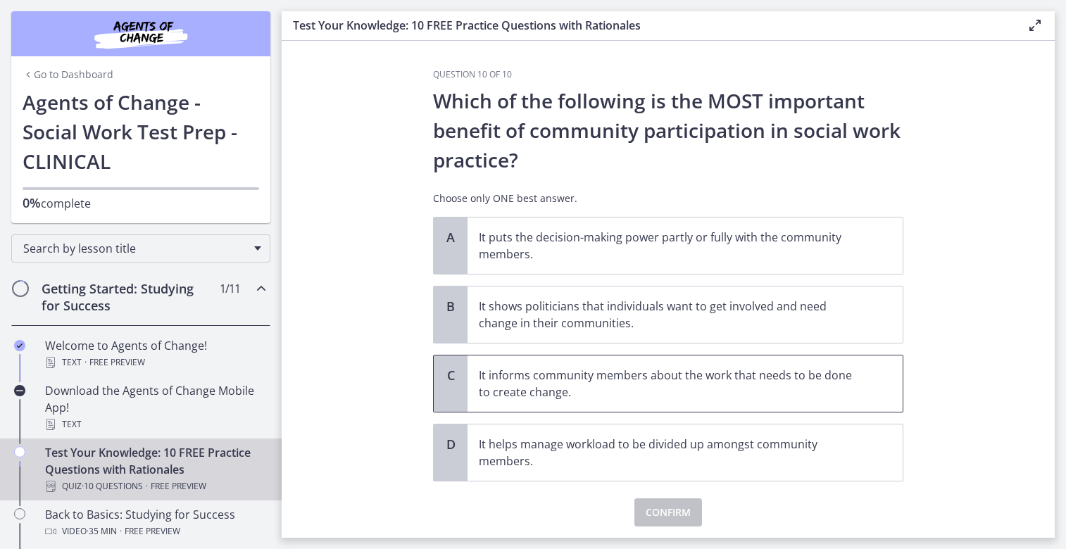
click at [594, 393] on p "It informs community members about the work that needs to be done to create cha…" at bounding box center [671, 384] width 384 height 34
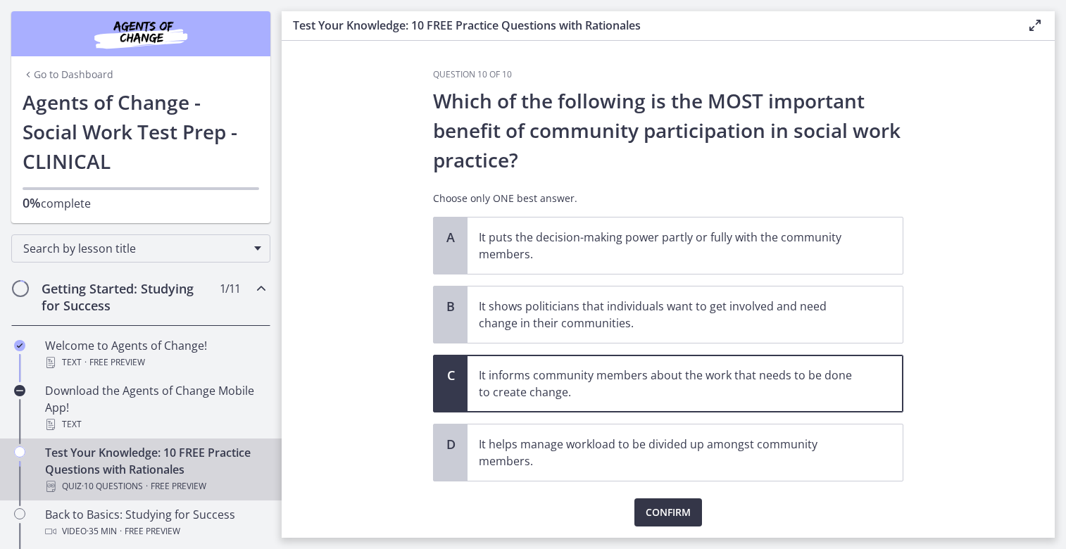
click at [686, 518] on button "Confirm" at bounding box center [668, 512] width 68 height 28
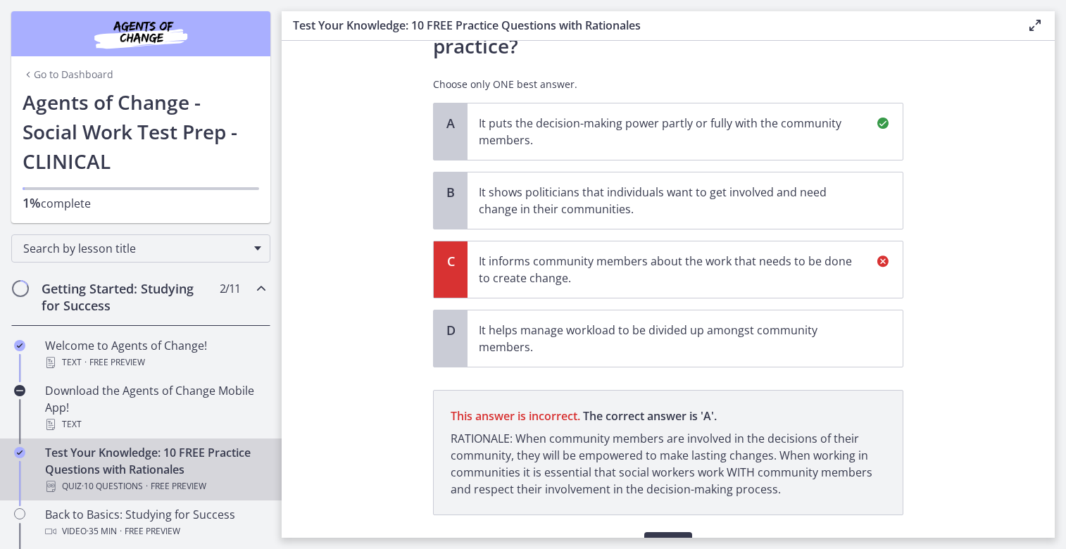
scroll to position [193, 0]
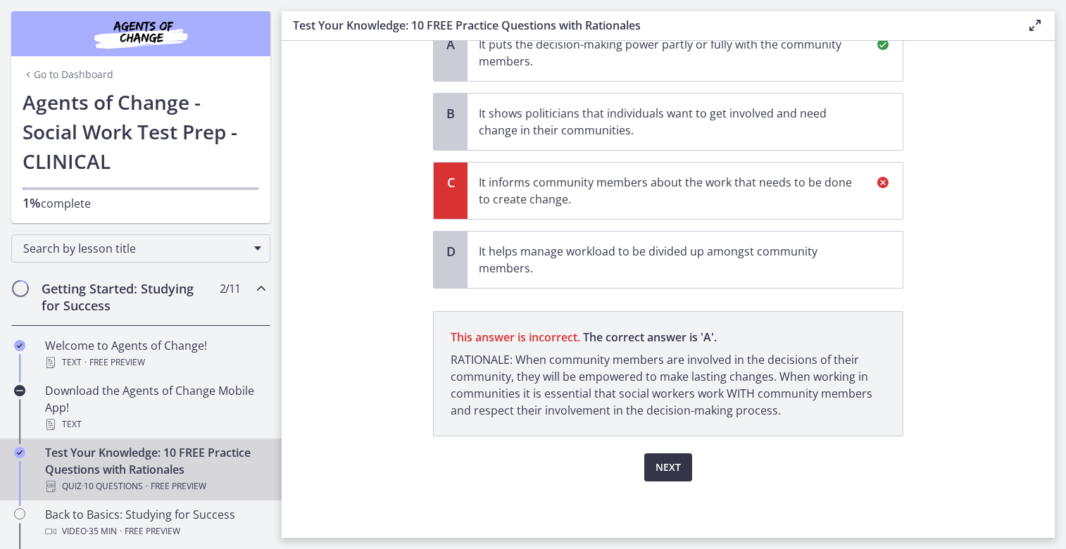
click at [655, 462] on span "Next" at bounding box center [667, 467] width 25 height 17
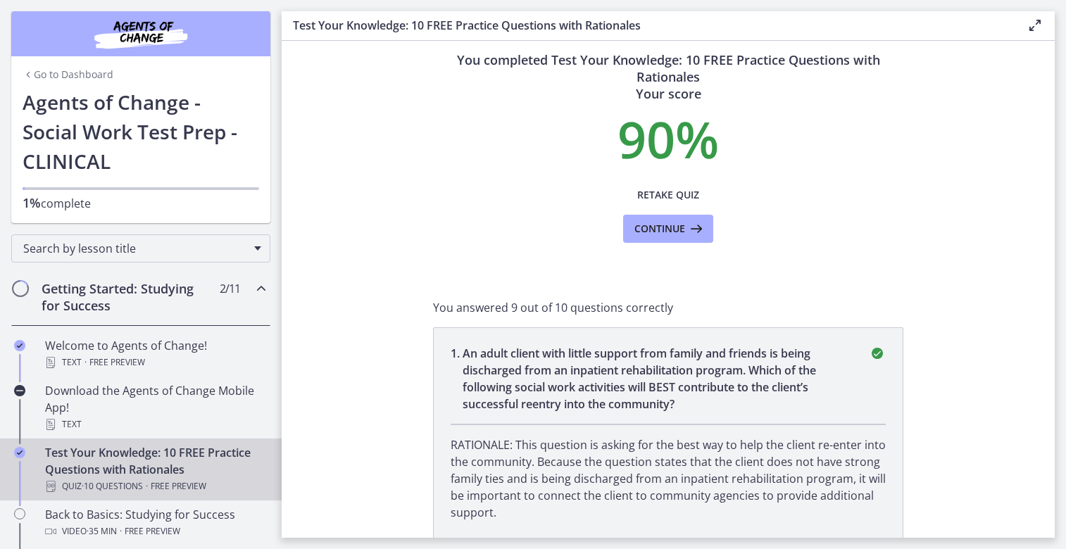
scroll to position [70, 0]
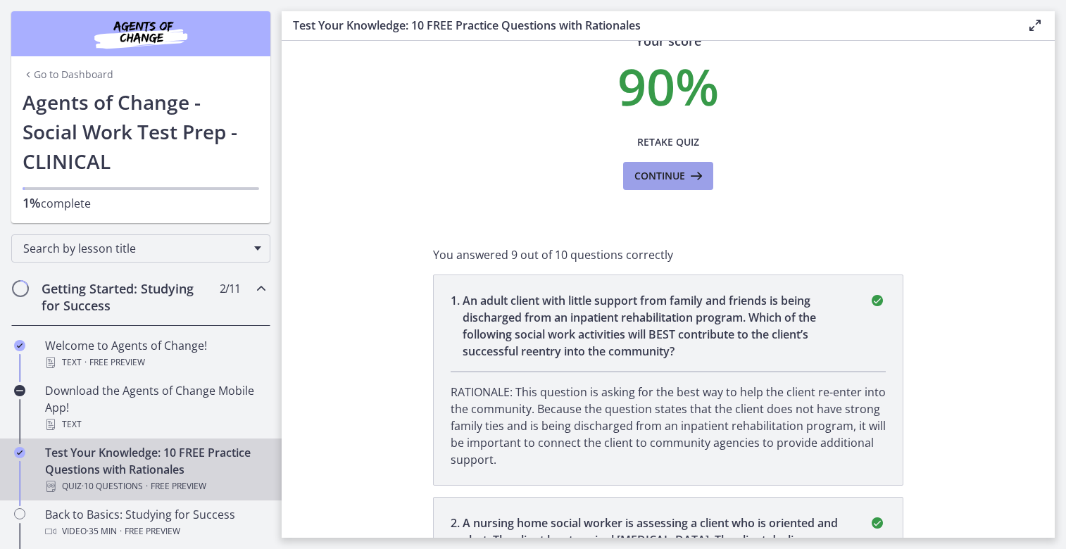
click at [679, 176] on span "Continue" at bounding box center [659, 176] width 51 height 17
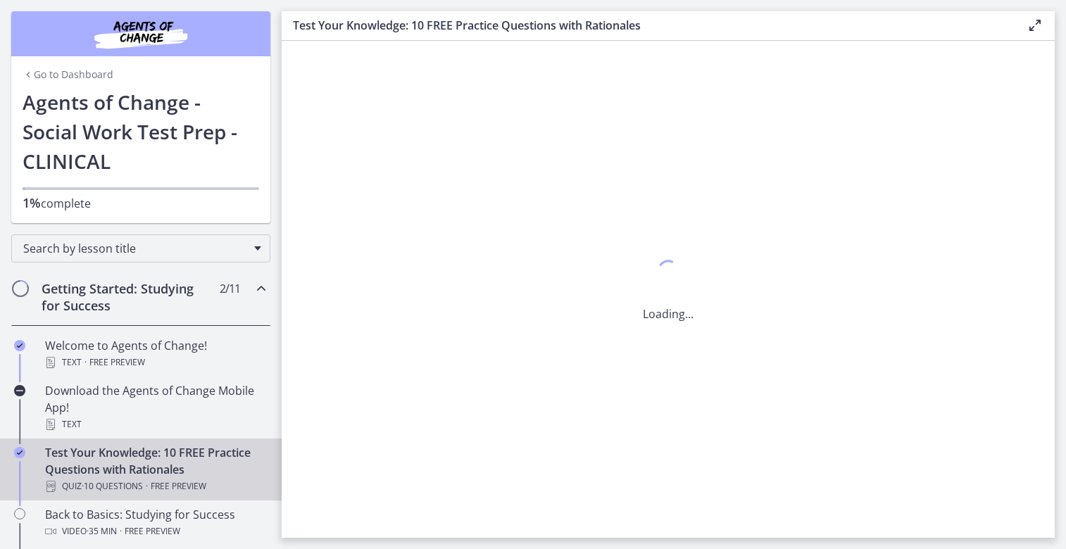
scroll to position [0, 0]
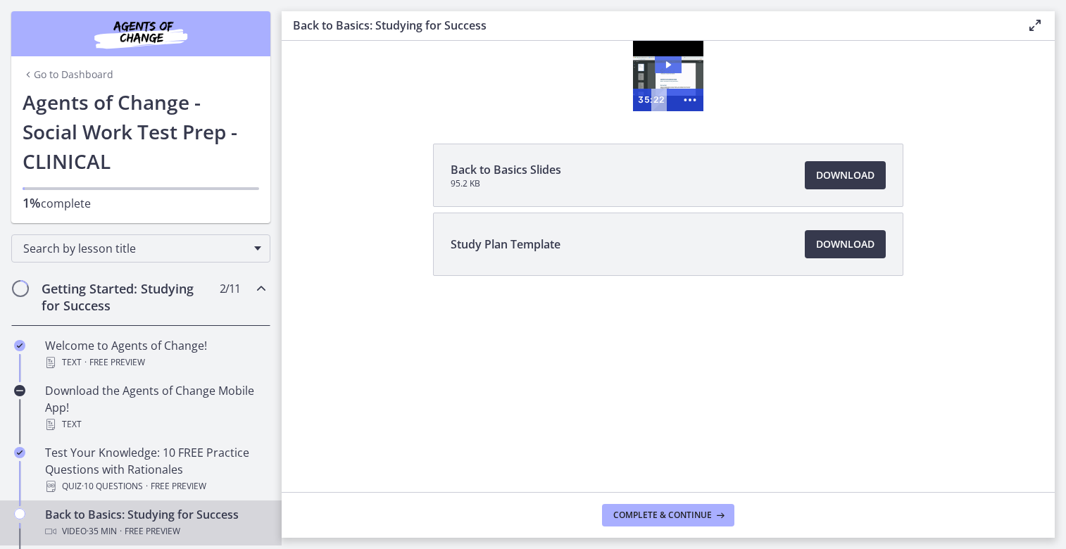
click at [665, 67] on icon "Play Video: ctfdf6eqvn4c72r5t4t0.mp4" at bounding box center [668, 64] width 27 height 17
click at [1036, 27] on icon at bounding box center [1034, 25] width 17 height 17
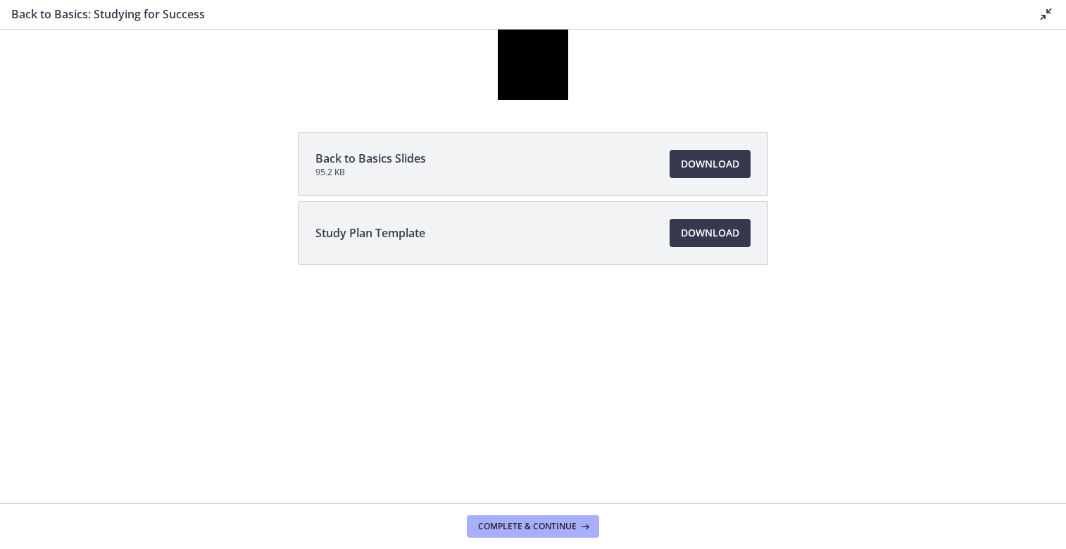
click at [1045, 12] on icon at bounding box center [1046, 14] width 17 height 17
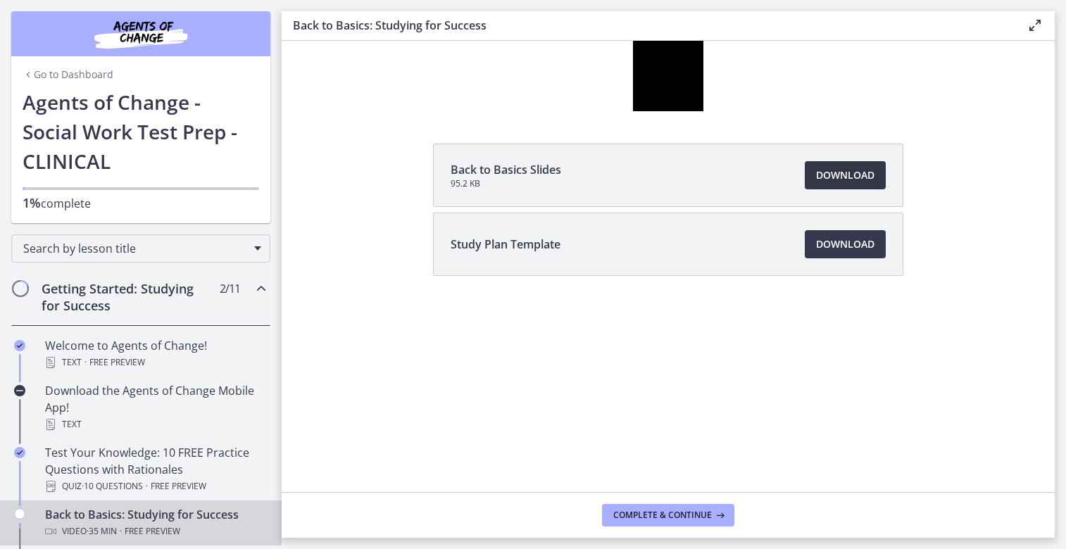
click at [856, 175] on span "Download Opens in a new window" at bounding box center [845, 175] width 58 height 17
click at [841, 244] on span "Download Opens in a new window" at bounding box center [845, 244] width 58 height 17
drag, startPoint x: 712, startPoint y: 518, endPoint x: 735, endPoint y: 465, distance: 58.3
click at [712, 517] on icon at bounding box center [719, 515] width 14 height 11
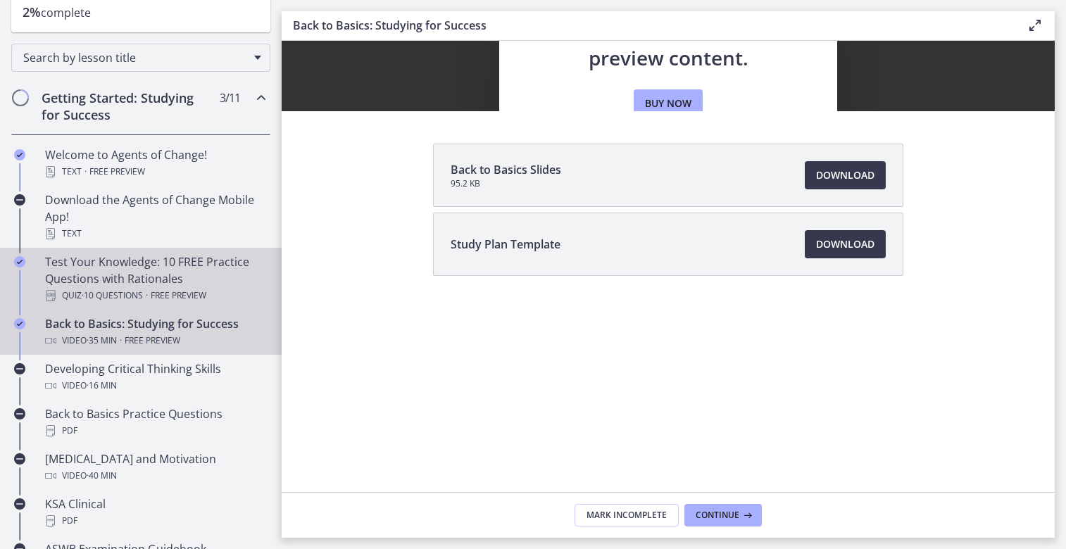
scroll to position [211, 0]
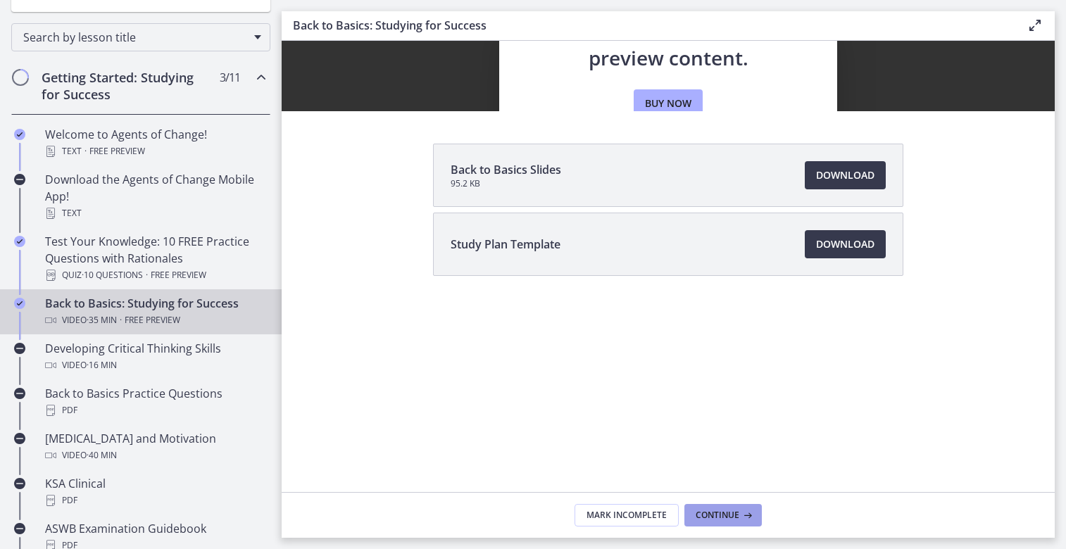
click at [731, 513] on span "Continue" at bounding box center [718, 515] width 44 height 11
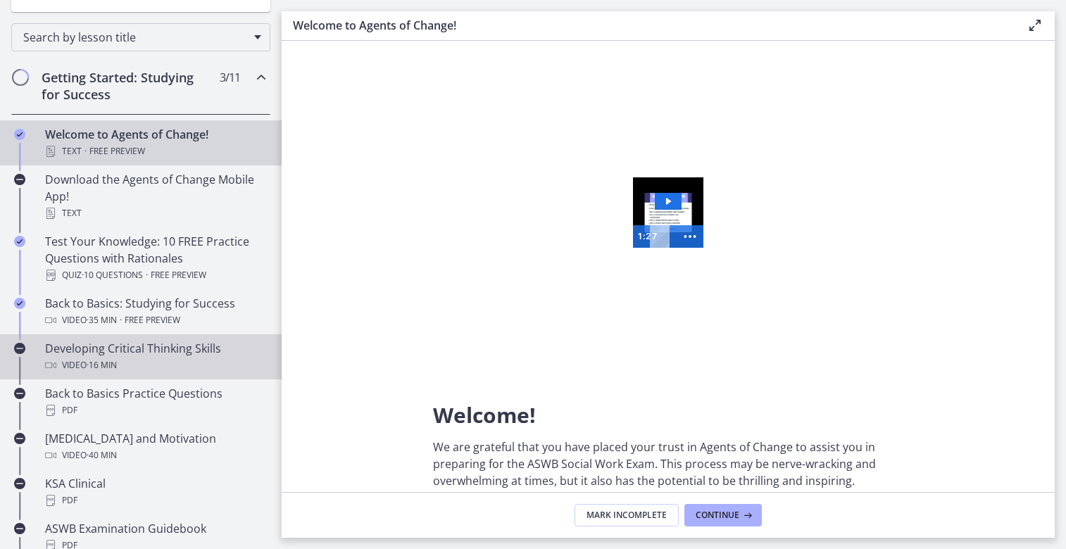
click at [134, 354] on div "Developing Critical Thinking Skills Video · 16 min" at bounding box center [155, 357] width 220 height 34
